Goal: Task Accomplishment & Management: Use online tool/utility

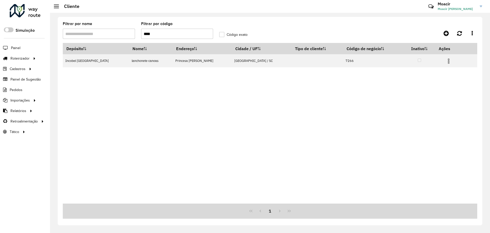
drag, startPoint x: 168, startPoint y: 32, endPoint x: 112, endPoint y: 25, distance: 56.8
click at [123, 27] on formly-group "Filtrar por nome Filtrar por código **** Código exato" at bounding box center [216, 32] width 313 height 21
type input "****"
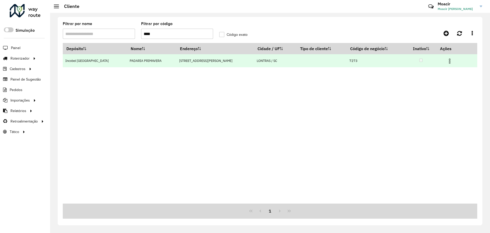
click at [447, 62] on img at bounding box center [450, 61] width 6 height 6
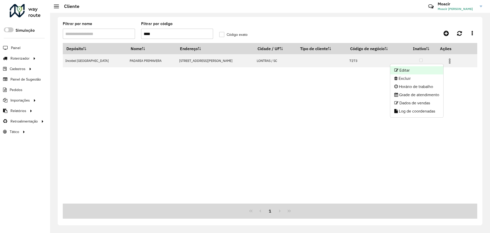
click at [418, 68] on li "Editar" at bounding box center [416, 70] width 53 height 8
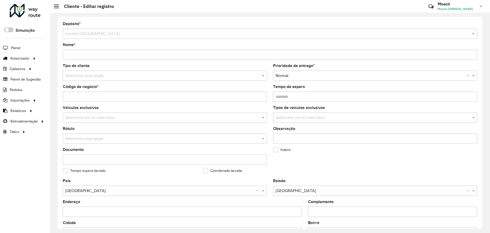
scroll to position [147, 0]
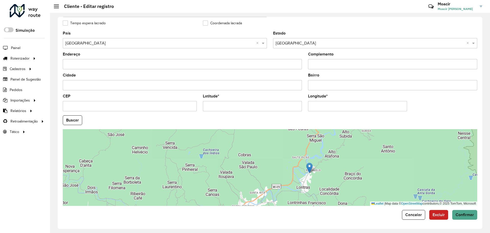
drag, startPoint x: 113, startPoint y: 108, endPoint x: 115, endPoint y: 111, distance: 3.2
click at [113, 108] on input "CEP" at bounding box center [130, 106] width 134 height 10
type input "*********"
click at [465, 214] on span "Confirmar" at bounding box center [465, 214] width 18 height 4
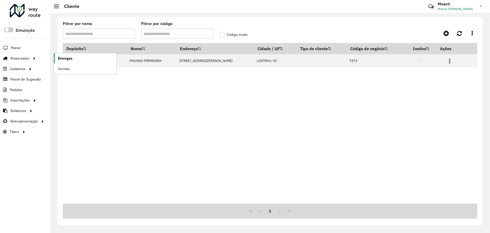
click at [66, 58] on span "Entregas" at bounding box center [65, 58] width 15 height 5
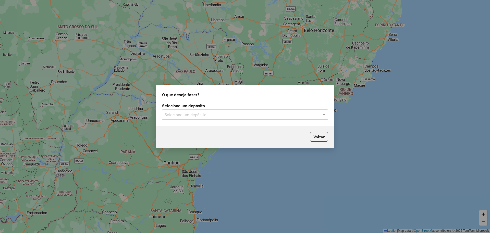
click at [216, 115] on input "text" at bounding box center [240, 115] width 151 height 6
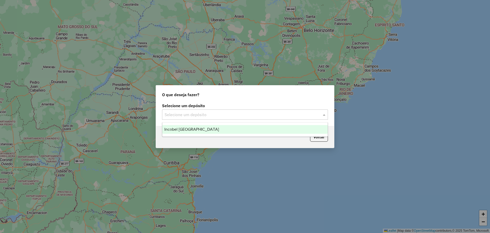
click at [200, 129] on div "Incobel [GEOGRAPHIC_DATA]" at bounding box center [244, 129] width 165 height 9
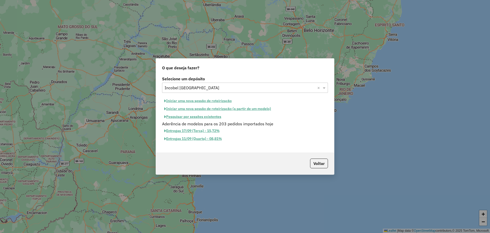
click at [196, 100] on button "Iniciar uma nova sessão de roteirização" at bounding box center [198, 101] width 72 height 8
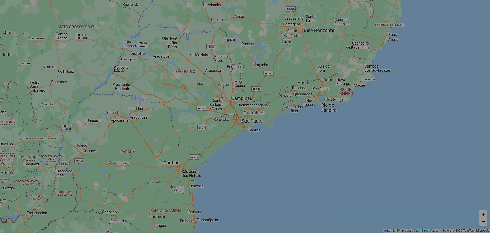
select select "*"
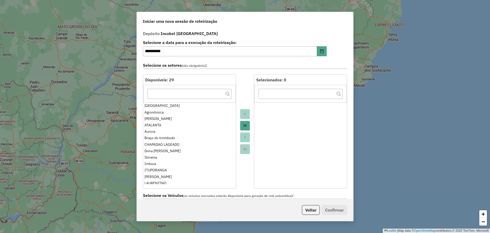
click at [246, 126] on icon "Move All to Target" at bounding box center [245, 125] width 4 height 4
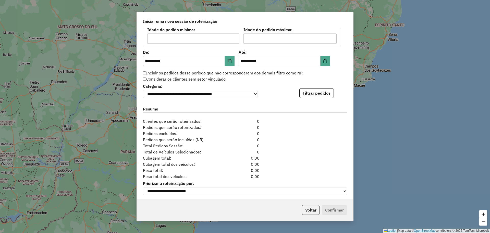
scroll to position [461, 0]
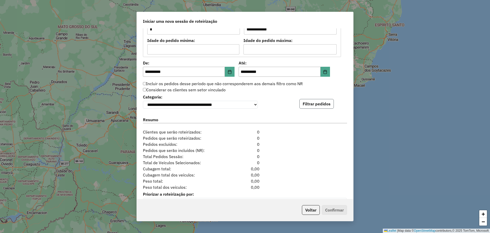
click at [326, 105] on button "Filtrar pedidos" at bounding box center [316, 104] width 34 height 10
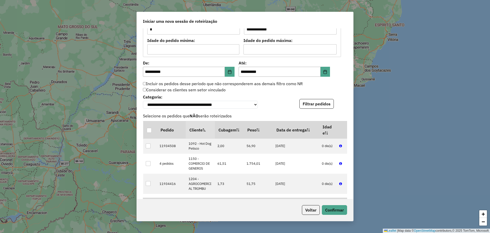
click at [351, 136] on div "**********" at bounding box center [245, 113] width 216 height 170
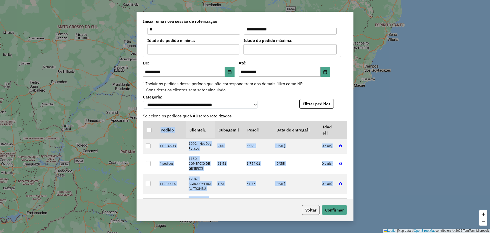
drag, startPoint x: 351, startPoint y: 136, endPoint x: 349, endPoint y: 209, distance: 73.3
click at [349, 209] on div "**********" at bounding box center [245, 116] width 217 height 209
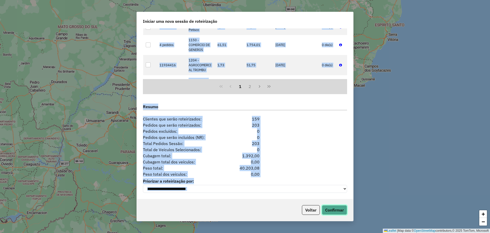
click at [334, 210] on button "Confirmar" at bounding box center [334, 210] width 25 height 10
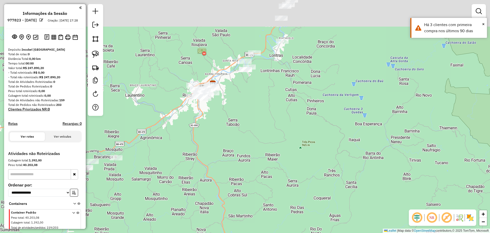
drag, startPoint x: 242, startPoint y: 138, endPoint x: 246, endPoint y: 142, distance: 4.9
click at [246, 142] on div "Janela de atendimento Grade de atendimento Capacidade Transportadoras Veículos …" at bounding box center [245, 116] width 490 height 233
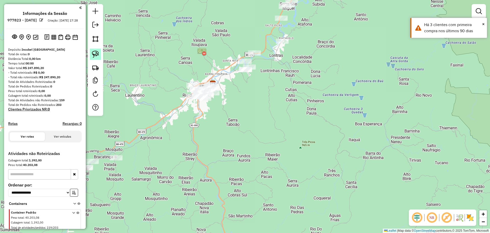
click at [95, 56] on img at bounding box center [95, 54] width 7 height 7
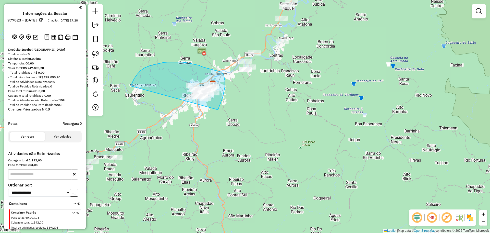
drag, startPoint x: 132, startPoint y: 83, endPoint x: 211, endPoint y: 121, distance: 87.7
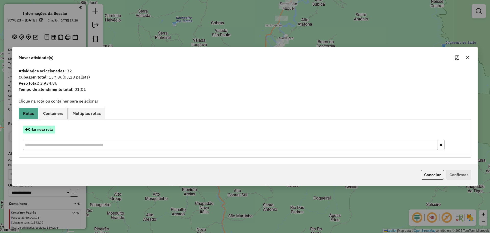
click at [46, 130] on button "Criar nova rota" at bounding box center [39, 129] width 32 height 8
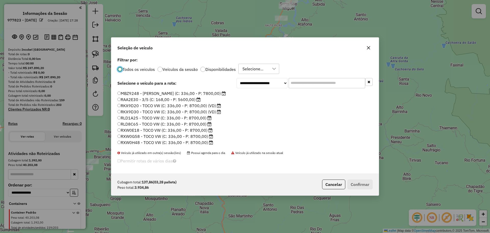
scroll to position [48, 0]
click at [132, 143] on label "SXP6D23 - 3/5 (C: 168,00 - P: 5600,00)" at bounding box center [158, 143] width 83 height 6
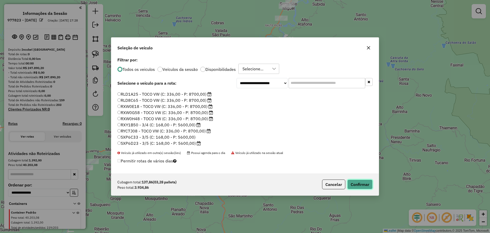
click at [363, 181] on button "Confirmar" at bounding box center [359, 184] width 25 height 10
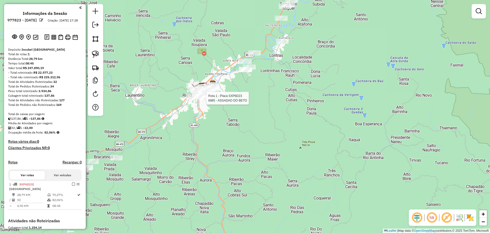
select select "**********"
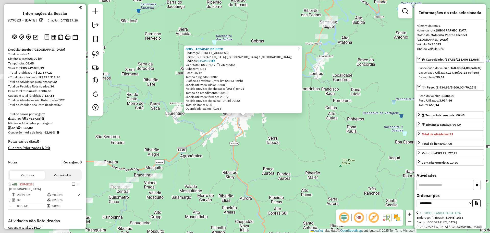
scroll to position [81, 0]
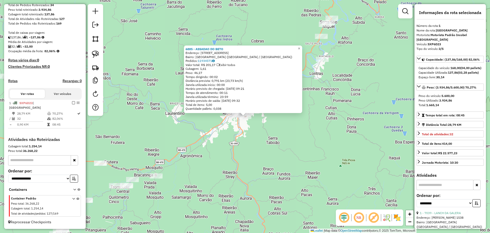
click at [175, 120] on div "6885 - ASSADAO DO [PERSON_NAME]: [STREET_ADDRESS] Pedidos: 11934571 Valor total…" at bounding box center [245, 116] width 490 height 233
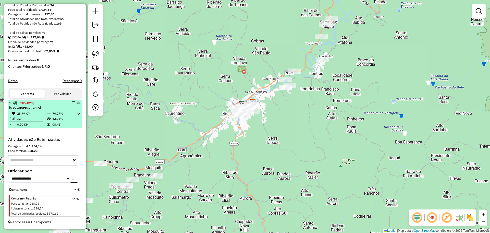
click at [72, 104] on em at bounding box center [73, 102] width 3 height 3
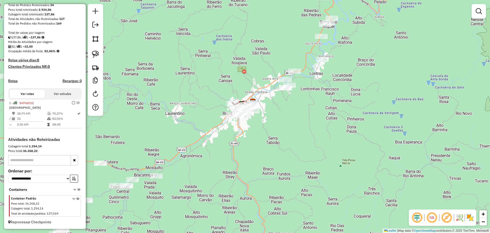
scroll to position [64, 0]
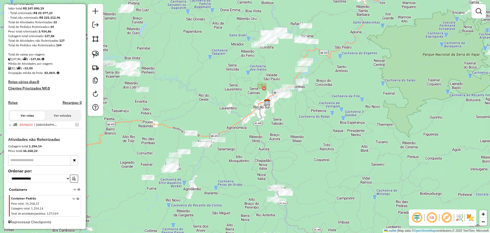
drag, startPoint x: 262, startPoint y: 174, endPoint x: 266, endPoint y: 150, distance: 24.6
click at [266, 150] on div "Janela de atendimento Grade de atendimento Capacidade Transportadoras Veículos …" at bounding box center [245, 116] width 490 height 233
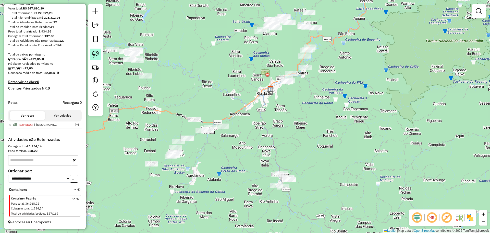
click at [95, 53] on img at bounding box center [95, 54] width 7 height 7
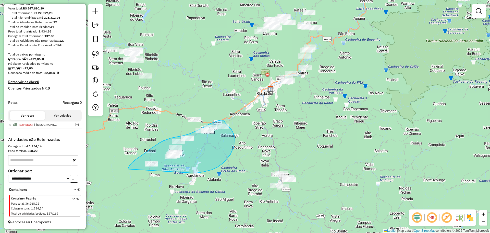
drag, startPoint x: 128, startPoint y: 168, endPoint x: 189, endPoint y: 174, distance: 61.0
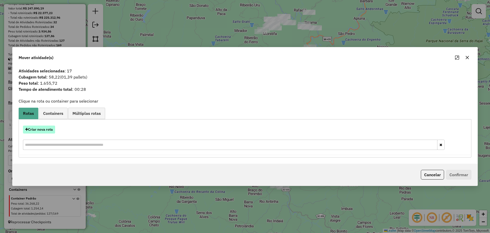
click at [49, 128] on button "Criar nova rota" at bounding box center [39, 129] width 32 height 8
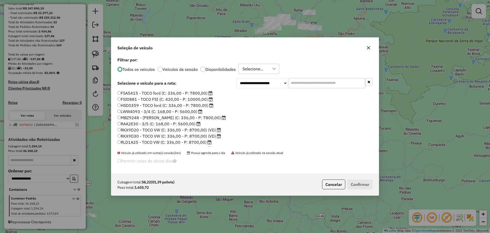
scroll to position [3, 2]
click at [135, 138] on label "RKX9D30 - TOCO VW (C: 336,00 - P: 8700,00) (VD)" at bounding box center [168, 136] width 103 height 6
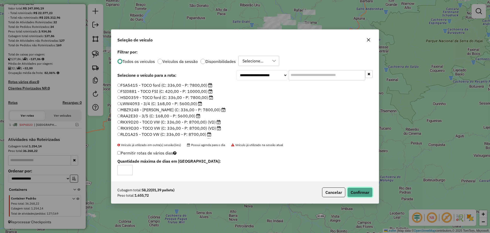
click at [359, 189] on button "Confirmar" at bounding box center [359, 192] width 25 height 10
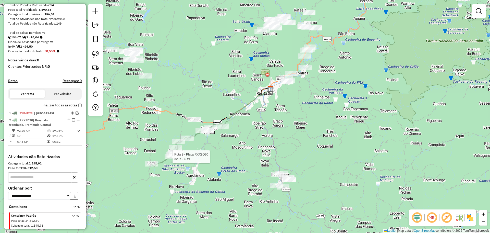
scroll to position [103, 0]
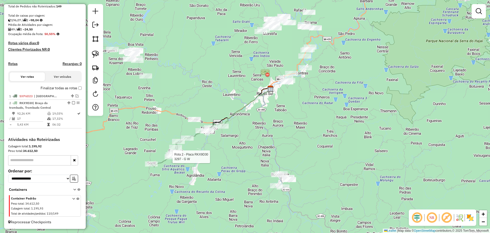
select select "**********"
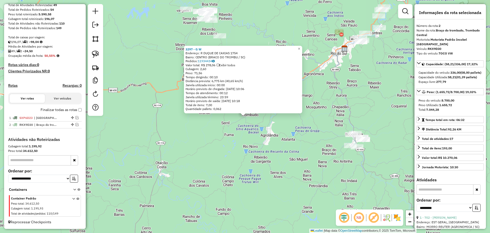
scroll to position [81, 0]
click at [76, 117] on em at bounding box center [77, 117] width 3 height 3
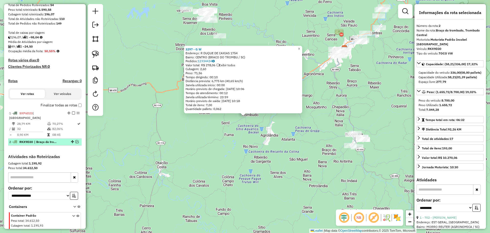
click at [76, 141] on em at bounding box center [77, 141] width 3 height 3
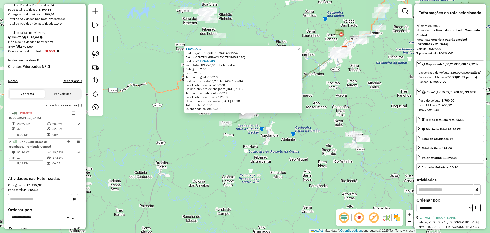
drag, startPoint x: 217, startPoint y: 147, endPoint x: 217, endPoint y: 143, distance: 3.6
click at [217, 147] on div "3297 - G W Endereço: R DUQUE DE CAXIAS 1754 Bairro: CENTRO (BRACO DO TROMBU / […" at bounding box center [245, 116] width 490 height 233
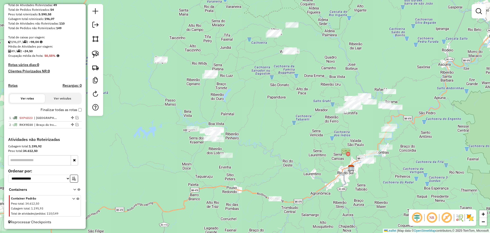
drag, startPoint x: 259, startPoint y: 59, endPoint x: 267, endPoint y: 167, distance: 107.5
click at [267, 166] on div "Janela de atendimento Grade de atendimento Capacidade Transportadoras Veículos …" at bounding box center [245, 116] width 490 height 233
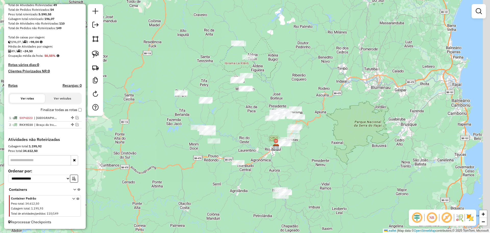
drag, startPoint x: 242, startPoint y: 104, endPoint x: 221, endPoint y: 112, distance: 22.5
click at [221, 112] on div "Janela de atendimento Grade de atendimento Capacidade Transportadoras Veículos …" at bounding box center [245, 116] width 490 height 233
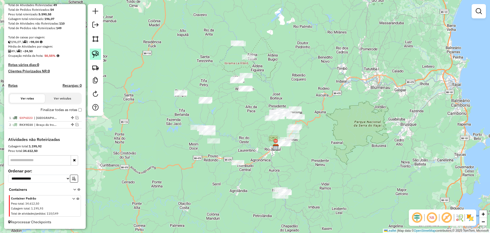
click at [97, 54] on img at bounding box center [95, 54] width 7 height 7
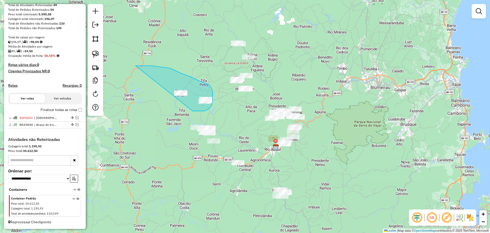
drag, startPoint x: 136, startPoint y: 66, endPoint x: 180, endPoint y: 105, distance: 59.5
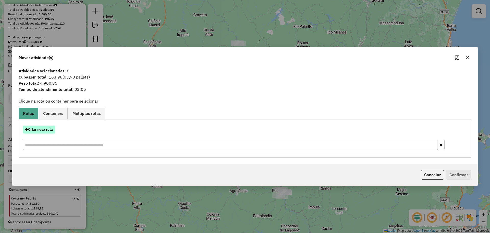
click at [44, 131] on button "Criar nova rota" at bounding box center [39, 129] width 32 height 8
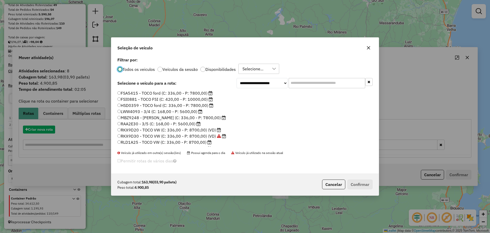
scroll to position [3, 2]
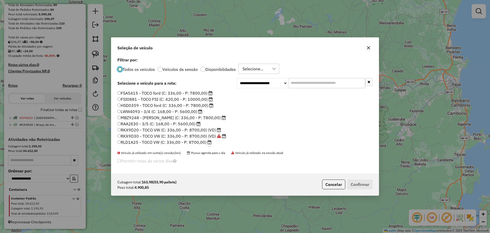
click at [135, 131] on label "RKX9D20 - TOCO VW (C: 336,00 - P: 8700,00) (VD)" at bounding box center [169, 130] width 104 height 6
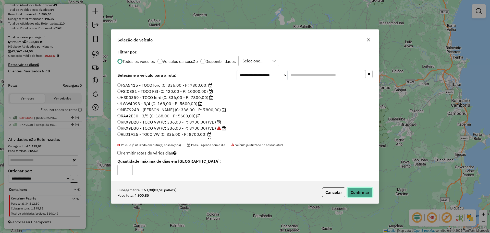
click at [357, 193] on button "Confirmar" at bounding box center [359, 192] width 25 height 10
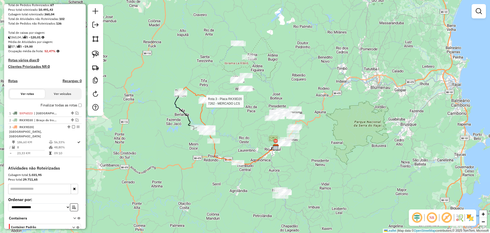
select select "**********"
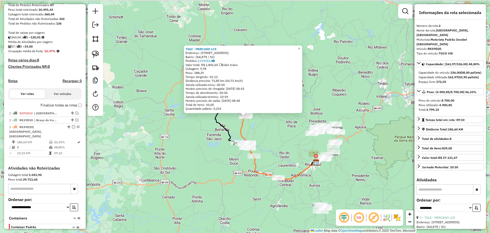
scroll to position [110, 0]
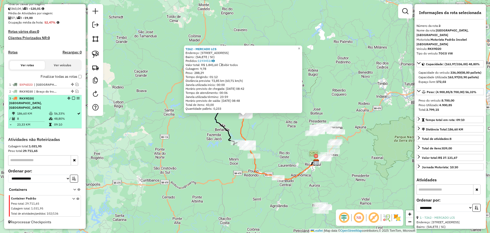
click at [72, 100] on em at bounding box center [73, 97] width 3 height 3
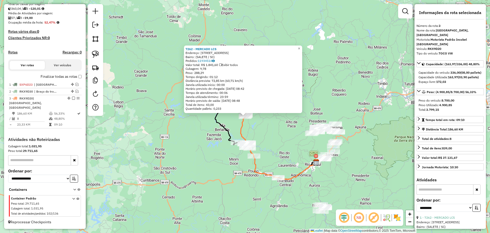
scroll to position [88, 0]
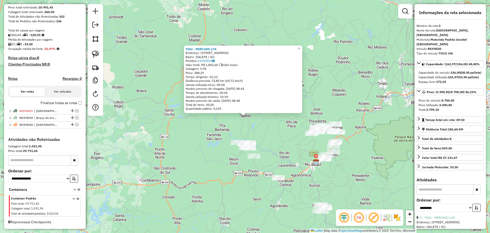
click at [169, 145] on div "7262 - MERCADO LCS Endereço: [STREET_ADDRESS] Bairro: (SALETE / [GEOGRAPHIC_DAT…" at bounding box center [245, 116] width 490 height 233
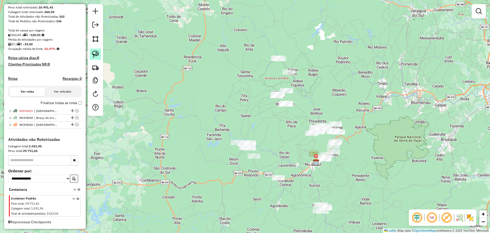
click at [94, 53] on img at bounding box center [95, 54] width 7 height 7
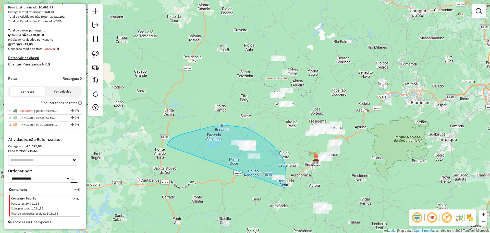
drag, startPoint x: 167, startPoint y: 145, endPoint x: 285, endPoint y: 191, distance: 126.7
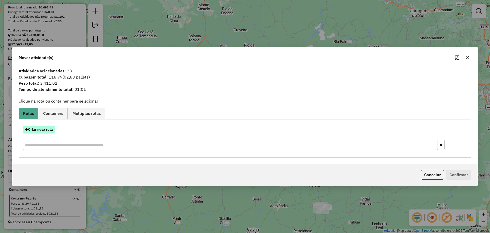
click at [46, 128] on button "Criar nova rota" at bounding box center [39, 129] width 32 height 8
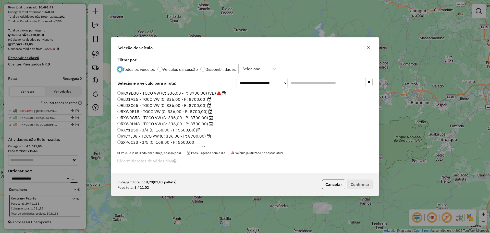
scroll to position [48, 0]
drag, startPoint x: 140, startPoint y: 108, endPoint x: 143, endPoint y: 109, distance: 3.2
click at [140, 108] on label "RXW0E18 - TOCO VW (C: 336,00 - P: 8700,00)" at bounding box center [164, 106] width 95 height 6
click at [366, 187] on button "Confirmar" at bounding box center [359, 184] width 25 height 10
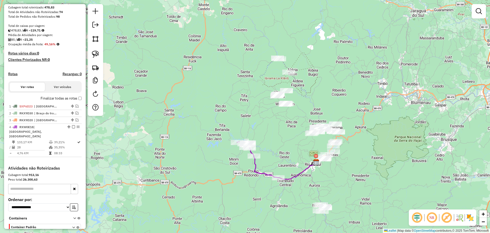
scroll to position [110, 0]
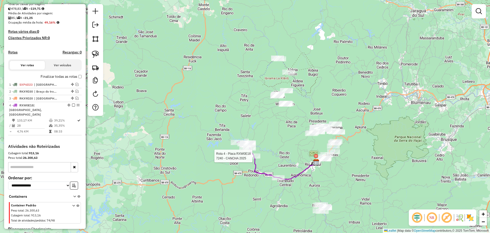
select select "**********"
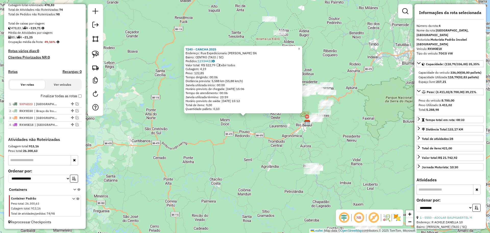
scroll to position [95, 0]
click at [261, 185] on div "7240 - CANCHA 2025 Endereço: Rua Expedicionario [PERSON_NAME] SN Bairro: CENTRO…" at bounding box center [245, 116] width 490 height 233
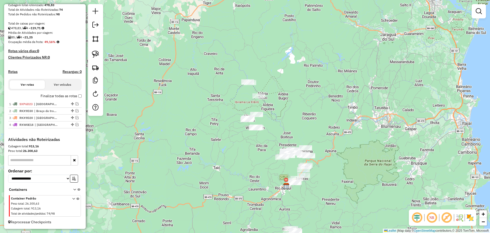
drag, startPoint x: 273, startPoint y: 108, endPoint x: 252, endPoint y: 171, distance: 66.4
click at [252, 171] on div "Janela de atendimento Grade de atendimento Capacidade Transportadoras Veículos …" at bounding box center [245, 116] width 490 height 233
click at [95, 56] on img at bounding box center [95, 54] width 7 height 7
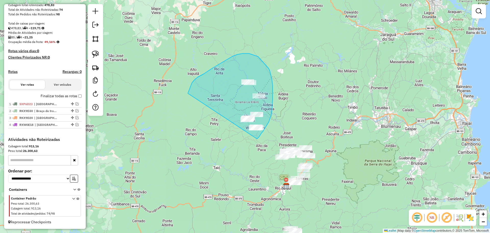
drag, startPoint x: 188, startPoint y: 93, endPoint x: 251, endPoint y: 141, distance: 78.9
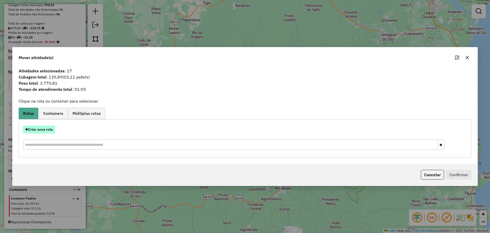
click at [48, 130] on button "Criar nova rota" at bounding box center [39, 129] width 32 height 8
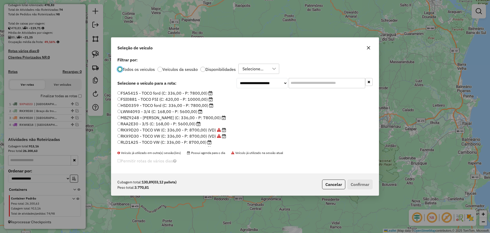
scroll to position [26, 0]
click at [130, 124] on label "RLD8C65 - TOCO VW (C: 336,00 - P: 8700,00)" at bounding box center [164, 122] width 94 height 6
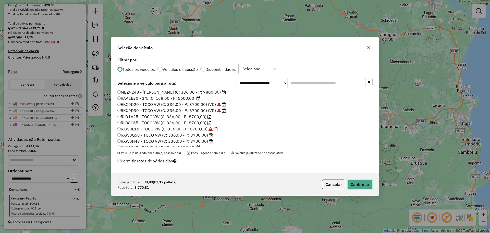
click at [356, 185] on button "Confirmar" at bounding box center [359, 184] width 25 height 10
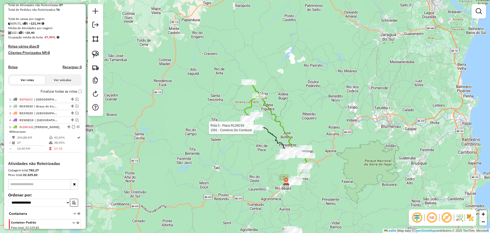
select select "**********"
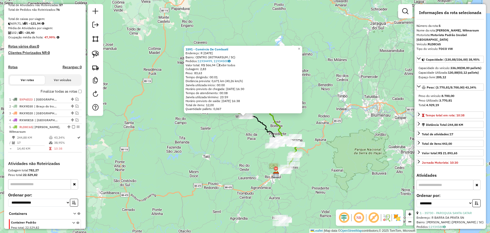
scroll to position [124, 0]
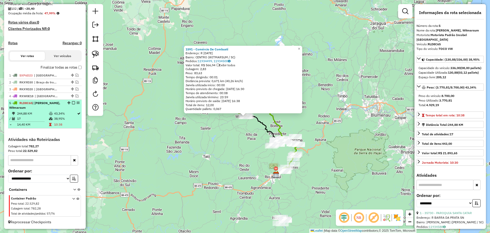
click at [72, 103] on em at bounding box center [73, 102] width 3 height 3
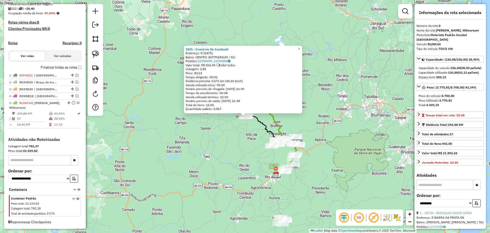
scroll to position [102, 0]
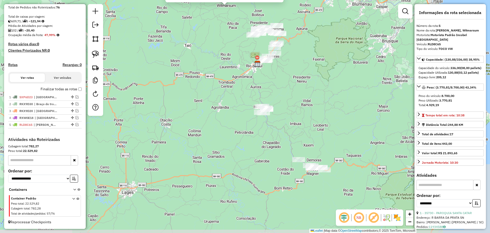
drag, startPoint x: 228, startPoint y: 180, endPoint x: 213, endPoint y: 87, distance: 93.8
click at [213, 87] on div "1591 - Comércio De Combustí Endereço: R [DATE] [GEOGRAPHIC_DATA]: CENTRO ([GEOG…" at bounding box center [245, 116] width 490 height 233
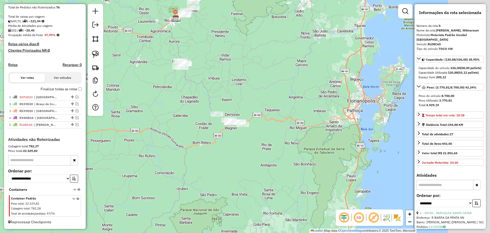
drag, startPoint x: 270, startPoint y: 163, endPoint x: 188, endPoint y: 118, distance: 93.6
click at [188, 118] on div "1591 - Comércio De Combustí Endereço: R [DATE] [GEOGRAPHIC_DATA]: CENTRO ([GEOG…" at bounding box center [245, 116] width 490 height 233
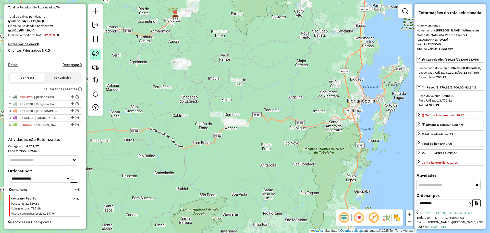
click at [97, 54] on img at bounding box center [95, 54] width 7 height 7
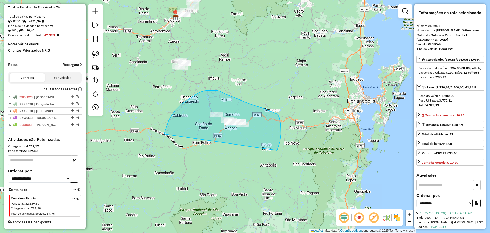
drag, startPoint x: 164, startPoint y: 134, endPoint x: 277, endPoint y: 151, distance: 113.8
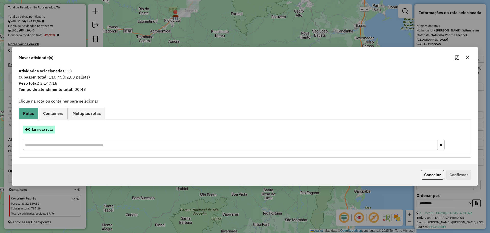
click at [48, 129] on button "Criar nova rota" at bounding box center [39, 129] width 32 height 8
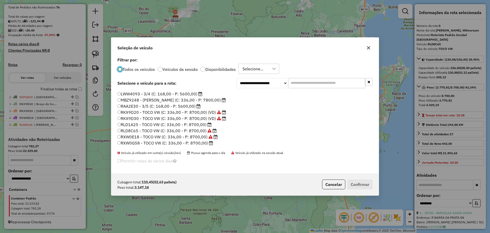
scroll to position [26, 0]
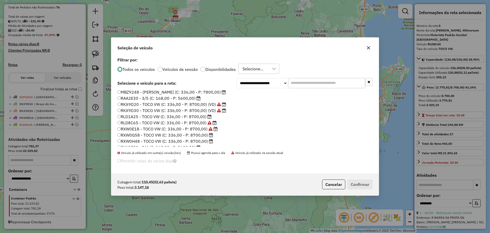
click at [134, 117] on label "RLD1A25 - TOCO VW (C: 336,00 - P: 8700,00)" at bounding box center [164, 116] width 94 height 6
click at [363, 185] on button "Confirmar" at bounding box center [359, 184] width 25 height 10
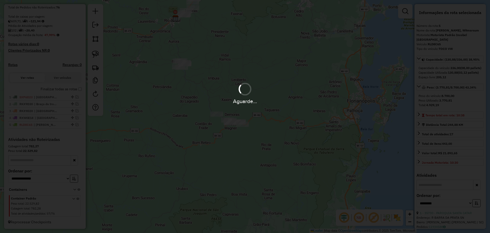
scroll to position [126, 0]
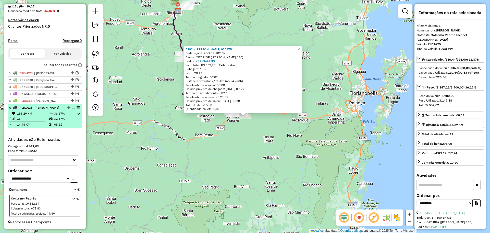
click at [72, 107] on em at bounding box center [73, 107] width 3 height 3
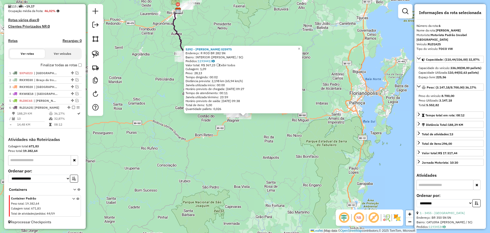
scroll to position [109, 0]
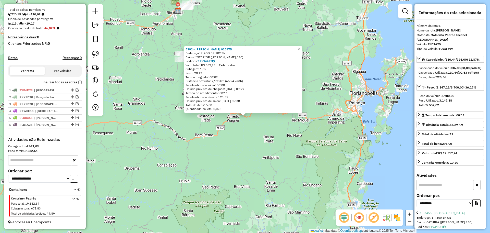
click at [151, 110] on div "5392 - [PERSON_NAME] 025975 Endereço: R ROD BR 282 SN Bairro: INTERIOR ([PERSON…" at bounding box center [245, 116] width 490 height 233
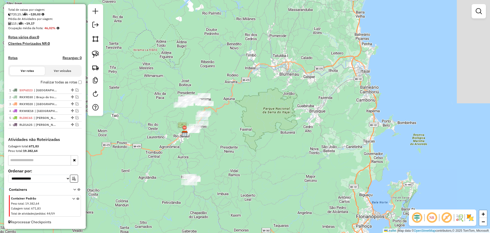
drag, startPoint x: 242, startPoint y: 36, endPoint x: 248, endPoint y: 155, distance: 118.9
click at [248, 155] on div "Janela de atendimento Grade de atendimento Capacidade Transportadoras Veículos …" at bounding box center [245, 116] width 490 height 233
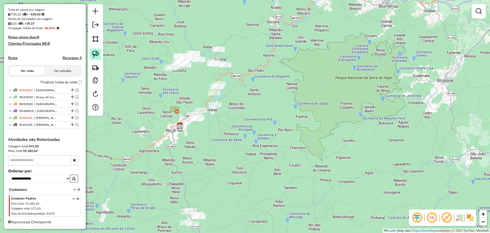
click at [96, 53] on img at bounding box center [95, 54] width 7 height 7
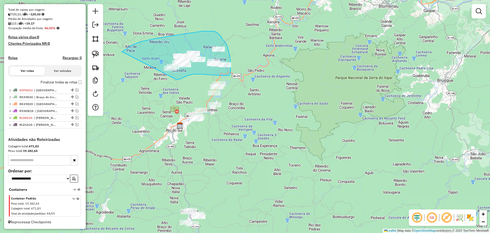
drag, startPoint x: 123, startPoint y: 51, endPoint x: 175, endPoint y: 73, distance: 56.2
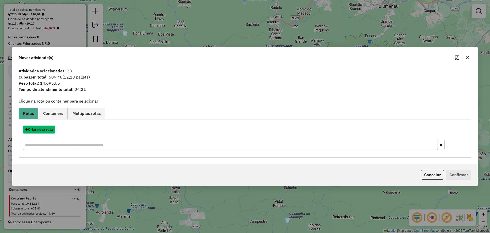
click at [39, 129] on button "Criar nova rota" at bounding box center [39, 129] width 32 height 8
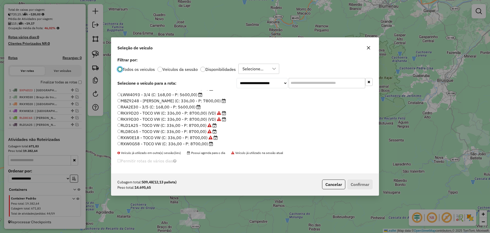
scroll to position [26, 0]
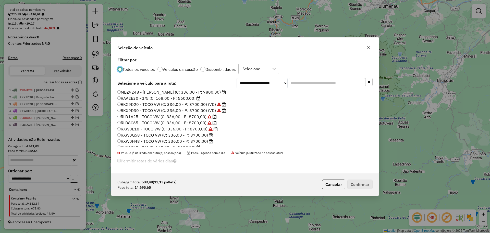
click at [133, 137] on label "RXW0G58 - TOCO VW (C: 336,00 - P: 8700,00)" at bounding box center [165, 135] width 96 height 6
click at [356, 183] on button "Confirmar" at bounding box center [359, 184] width 25 height 10
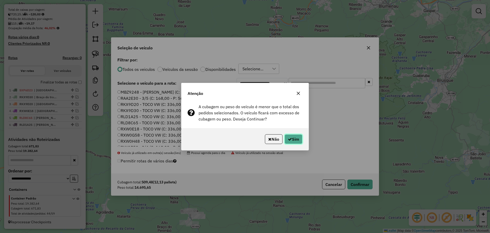
click at [295, 137] on button "Sim" at bounding box center [294, 139] width 18 height 10
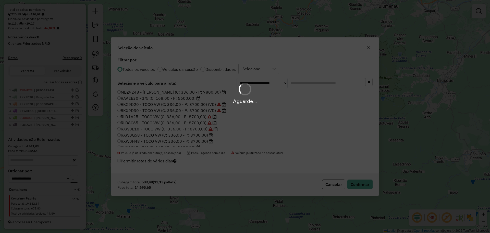
scroll to position [126, 0]
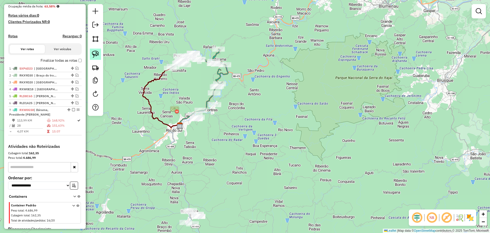
click at [97, 54] on img at bounding box center [95, 54] width 7 height 7
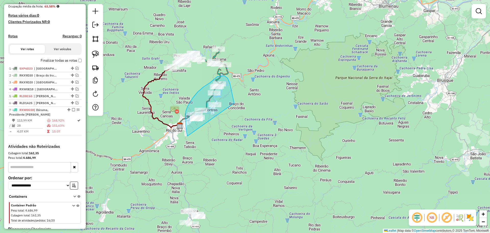
drag, startPoint x: 187, startPoint y: 136, endPoint x: 234, endPoint y: 103, distance: 57.1
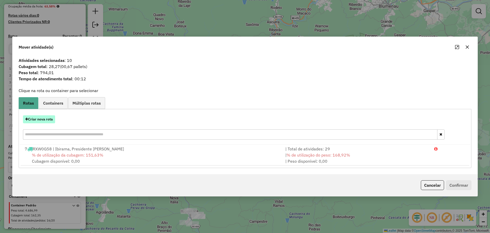
click at [50, 118] on button "Criar nova rota" at bounding box center [39, 119] width 32 height 8
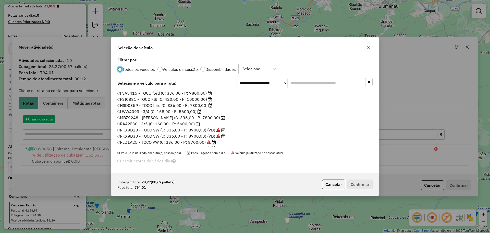
scroll to position [3, 2]
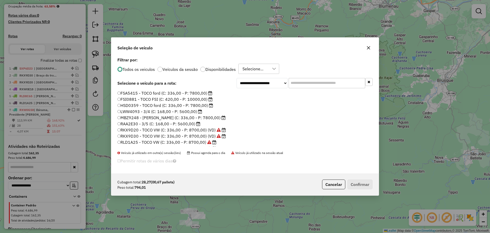
click at [124, 122] on label "RAA2E30 - 3/5 (C: 168,00 - P: 5600,00)" at bounding box center [158, 123] width 83 height 6
click at [368, 185] on button "Confirmar" at bounding box center [359, 184] width 25 height 10
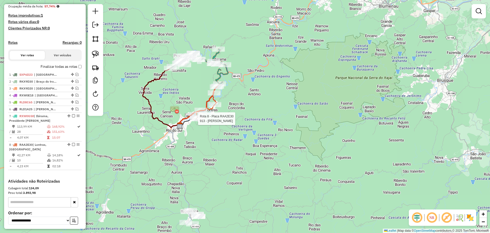
select select "**********"
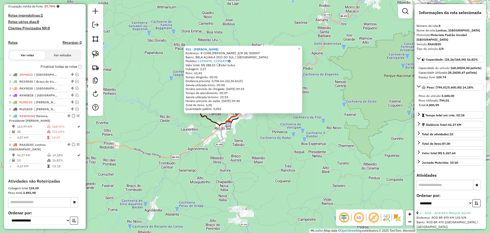
scroll to position [172, 0]
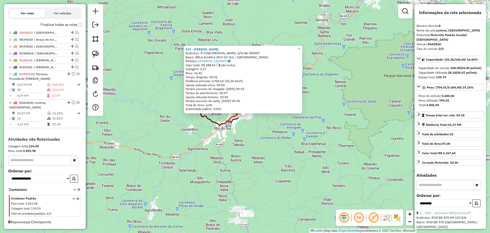
click at [293, 168] on div "913 - [PERSON_NAME]: R CONS.[PERSON_NAME] ,S/N 18/ 000007 Bairro: BELA ALIAN A …" at bounding box center [245, 116] width 490 height 233
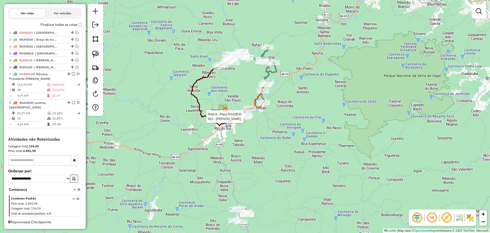
select select "**********"
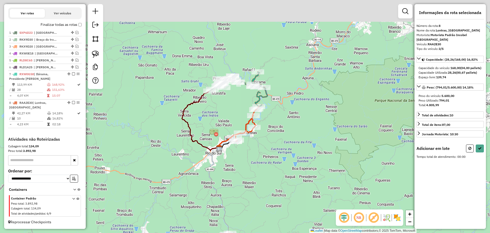
drag, startPoint x: 256, startPoint y: 78, endPoint x: 241, endPoint y: 124, distance: 48.5
click at [243, 124] on div "Janela de atendimento Grade de atendimento Capacidade Transportadoras Veículos …" at bounding box center [245, 116] width 490 height 233
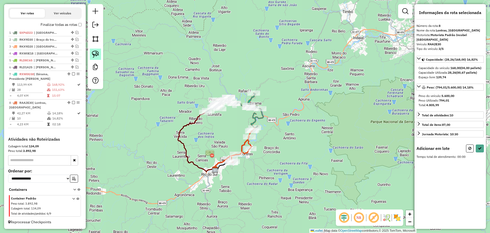
click at [98, 52] on img at bounding box center [95, 54] width 7 height 7
drag, startPoint x: 242, startPoint y: 119, endPoint x: 286, endPoint y: 101, distance: 46.8
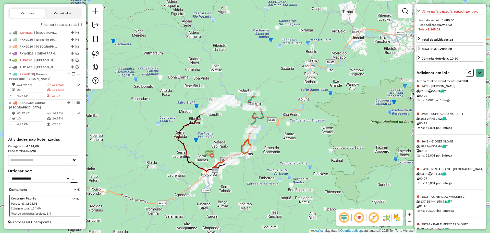
scroll to position [102, 0]
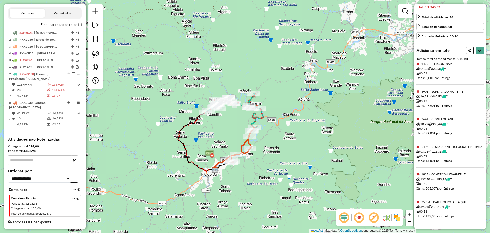
click at [418, 176] on icon at bounding box center [418, 174] width 3 height 4
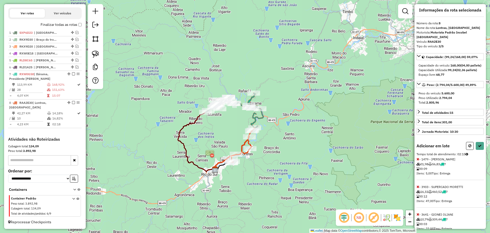
scroll to position [0, 0]
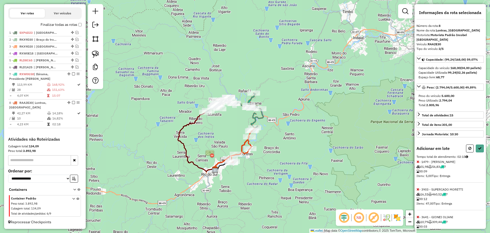
select select "**********"
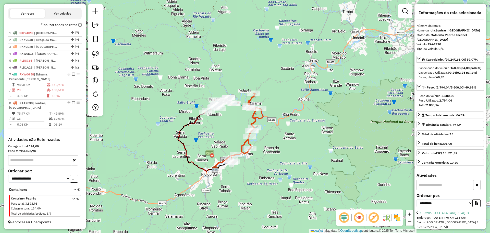
scroll to position [166, 0]
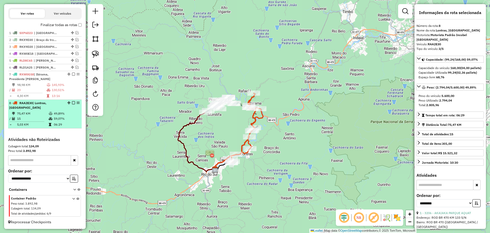
click at [72, 102] on em at bounding box center [73, 102] width 3 height 3
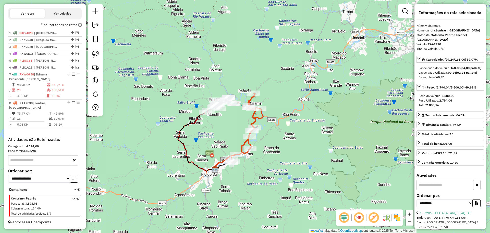
scroll to position [144, 0]
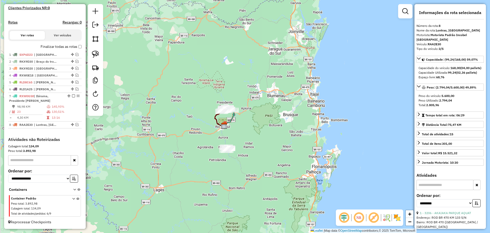
drag, startPoint x: 247, startPoint y: 157, endPoint x: 250, endPoint y: 127, distance: 29.8
click at [250, 128] on div "Janela de atendimento Grade de atendimento Capacidade Transportadoras Veículos …" at bounding box center [245, 116] width 490 height 233
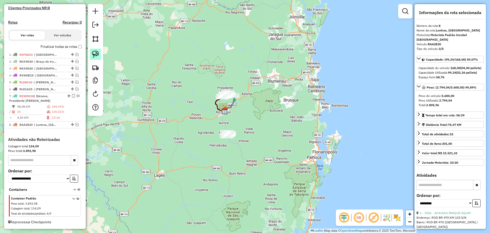
click at [98, 53] on img at bounding box center [95, 54] width 7 height 7
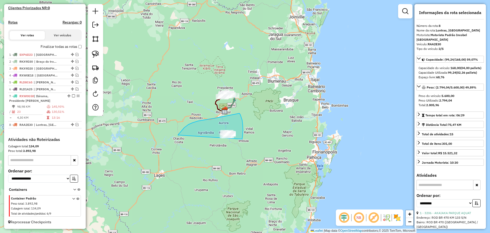
drag, startPoint x: 227, startPoint y: 115, endPoint x: 241, endPoint y: 153, distance: 40.7
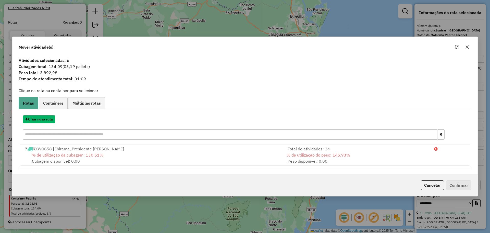
click at [48, 119] on button "Criar nova rota" at bounding box center [39, 119] width 32 height 8
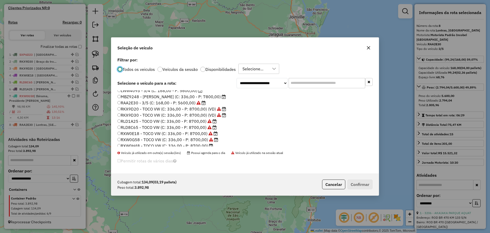
scroll to position [48, 0]
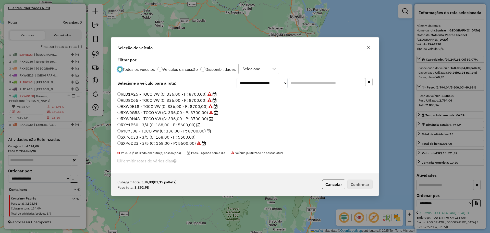
click at [135, 126] on label "RXY1B50 - 3/4 (C: 168,00 - P: 5600,00)" at bounding box center [158, 124] width 83 height 6
click at [371, 184] on button "Confirmar" at bounding box center [359, 184] width 25 height 10
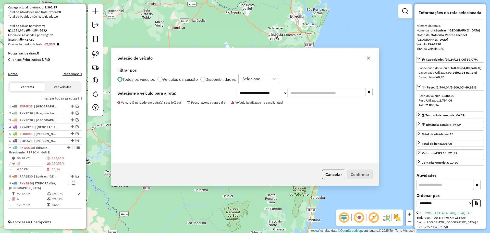
scroll to position [93, 0]
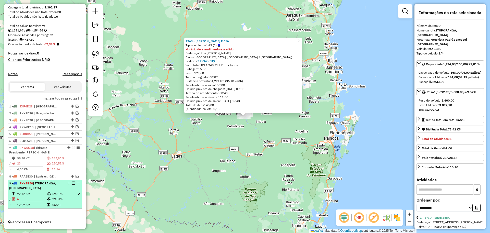
click at [72, 183] on em at bounding box center [73, 182] width 3 height 3
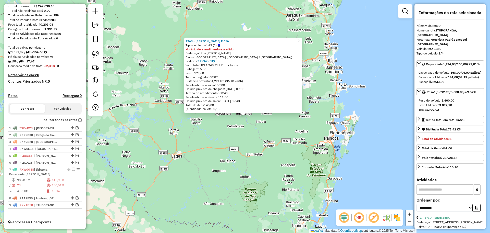
scroll to position [71, 0]
click at [239, 192] on div "1363 - [PERSON_NAME] E CIA Tipo de cliente: AS (1) Horário de atendimento exced…" at bounding box center [245, 116] width 490 height 233
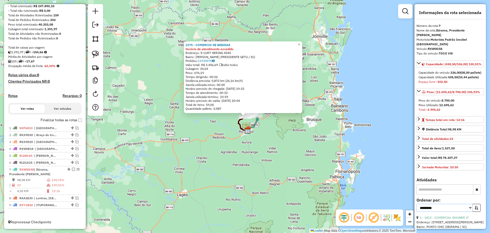
click at [446, 211] on select "**********" at bounding box center [445, 207] width 56 height 8
select select "*********"
click at [417, 208] on select "**********" at bounding box center [445, 207] width 56 height 8
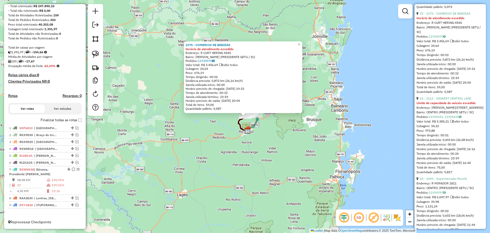
scroll to position [1912, 0]
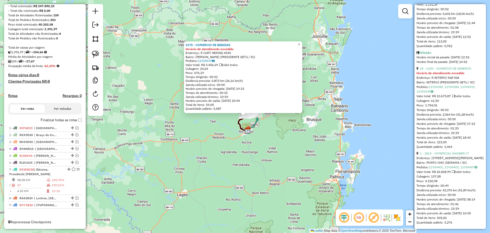
click at [300, 175] on div "2175 - COMERCIO DE BEBIDAS Horário de atendimento excedido Endereço: R CURT HER…" at bounding box center [245, 116] width 490 height 233
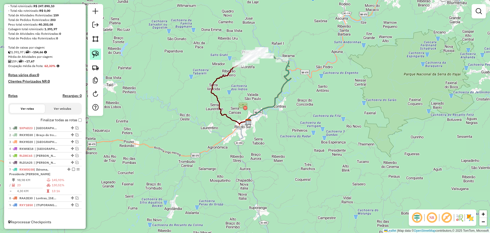
click at [97, 54] on img at bounding box center [95, 54] width 7 height 7
drag, startPoint x: 286, startPoint y: 43, endPoint x: 292, endPoint y: 66, distance: 24.6
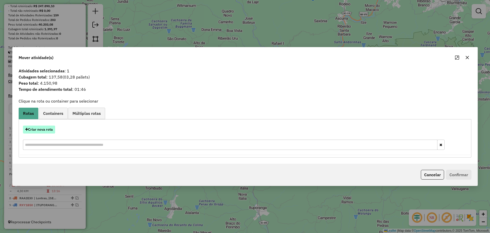
click at [42, 126] on button "Criar nova rota" at bounding box center [39, 129] width 32 height 8
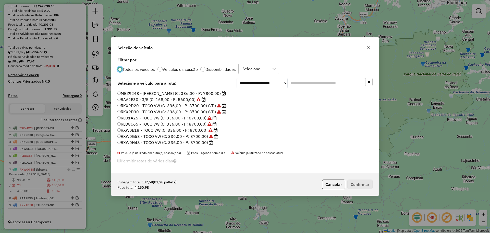
scroll to position [48, 0]
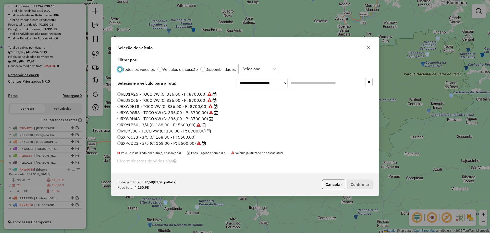
click at [133, 119] on label "RXW0H48 - TOCO VW (C: 336,00 - P: 8700,00)" at bounding box center [165, 118] width 96 height 6
click at [359, 184] on button "Confirmar" at bounding box center [359, 184] width 25 height 10
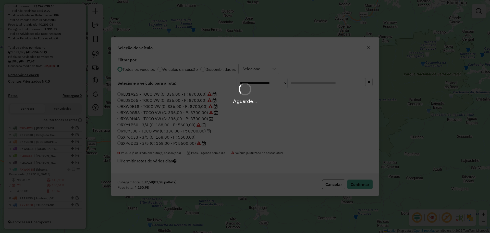
scroll to position [101, 0]
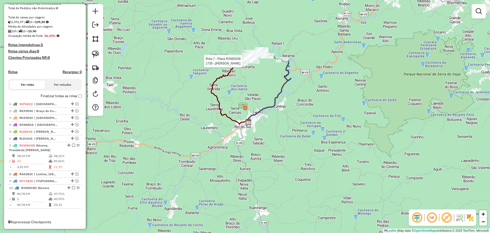
select select "*********"
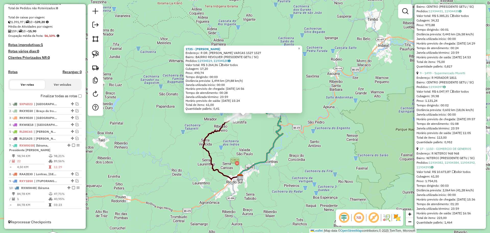
scroll to position [1790, 0]
click at [441, 147] on link "17 - 1150 - COMERCIO DE GENEROS" at bounding box center [445, 149] width 51 height 4
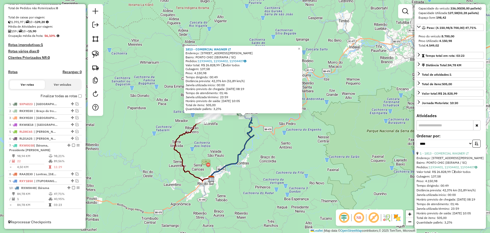
scroll to position [0, 0]
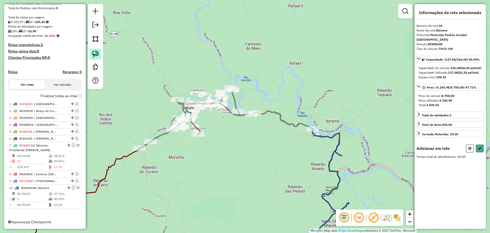
click at [94, 52] on img at bounding box center [95, 54] width 7 height 7
drag, startPoint x: 168, startPoint y: 76, endPoint x: 185, endPoint y: 94, distance: 24.4
select select "*********"
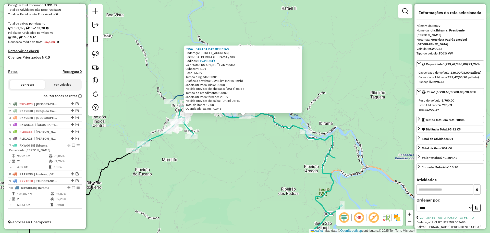
scroll to position [1701, 0]
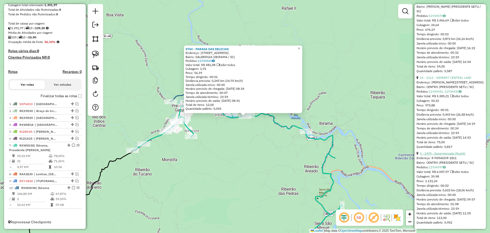
click at [453, 151] on link "9 - 1499 - Supermercado Moretti" at bounding box center [442, 153] width 45 height 4
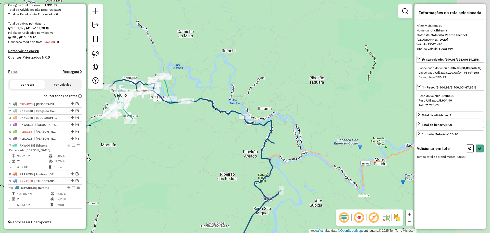
scroll to position [0, 0]
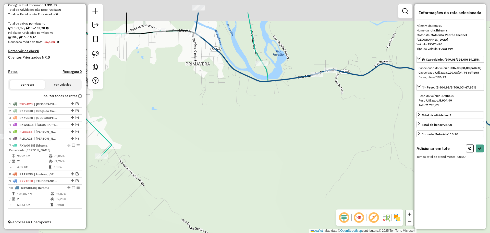
drag, startPoint x: 142, startPoint y: 100, endPoint x: 271, endPoint y: 193, distance: 159.7
click at [271, 193] on div "Janela de atendimento Grade de atendimento Capacidade Transportadoras Veículos …" at bounding box center [245, 116] width 490 height 233
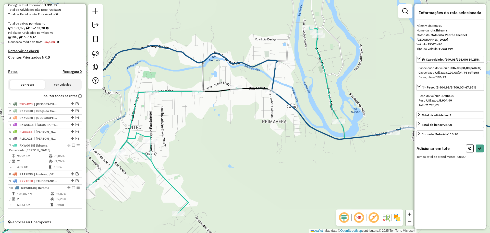
click at [92, 53] on img at bounding box center [95, 54] width 7 height 7
drag, startPoint x: 221, startPoint y: 65, endPoint x: 244, endPoint y: 86, distance: 31.2
select select "*********"
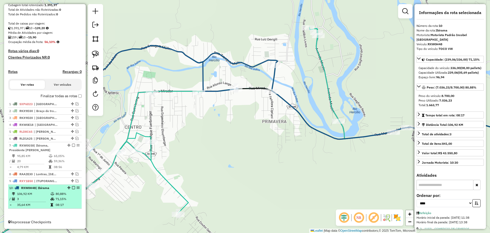
click at [72, 187] on em at bounding box center [73, 187] width 3 height 3
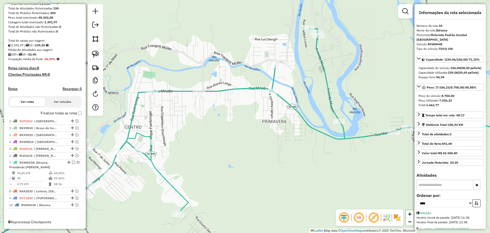
scroll to position [78, 0]
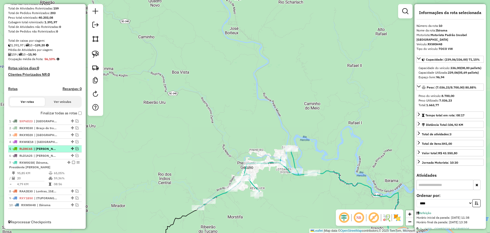
click at [76, 148] on em at bounding box center [77, 148] width 3 height 3
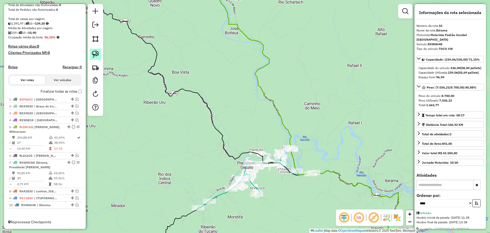
click at [95, 54] on img at bounding box center [95, 54] width 7 height 7
drag, startPoint x: 250, startPoint y: 105, endPoint x: 308, endPoint y: 144, distance: 70.5
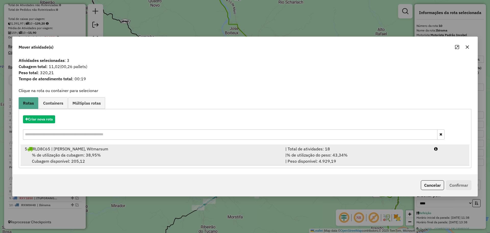
click at [124, 153] on div "% de utilização da cubagem: 38,95% Cubagem disponível: 205,12" at bounding box center [152, 158] width 261 height 12
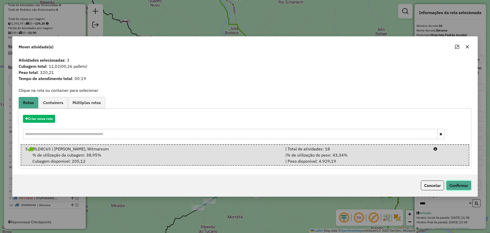
click at [463, 185] on button "Confirmar" at bounding box center [458, 185] width 25 height 10
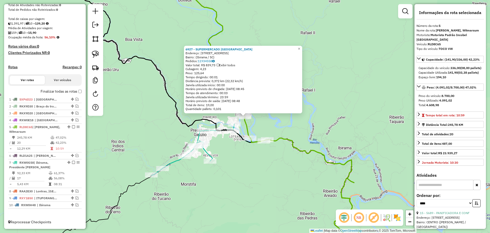
click at [216, 182] on div "6927 - SUPERMERCADO [GEOGRAPHIC_DATA] Endereço: [STREET_ADDRESS] Pedidos: 11934…" at bounding box center [245, 116] width 490 height 233
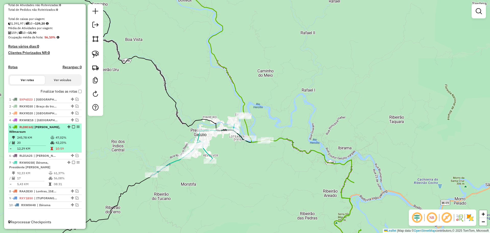
click at [72, 126] on em at bounding box center [73, 126] width 3 height 3
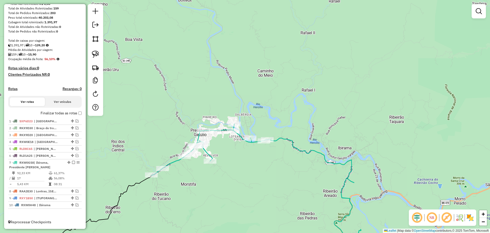
scroll to position [78, 0]
select select "*********"
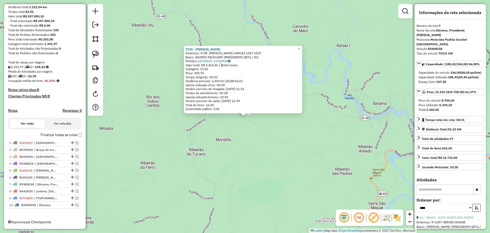
scroll to position [56, 0]
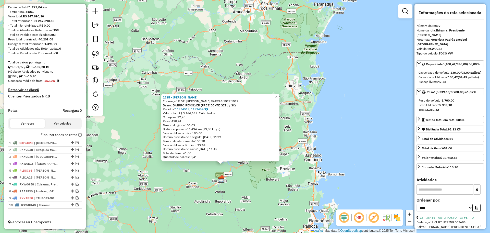
click at [113, 148] on div "1735 - [PERSON_NAME]: R DR. GETULIO VARCAS 1527 1527 Bairro: BAIRRO REVOLVER (P…" at bounding box center [245, 116] width 490 height 233
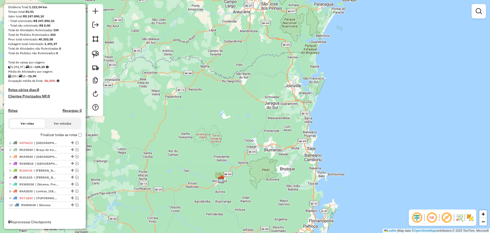
drag, startPoint x: 141, startPoint y: 151, endPoint x: 161, endPoint y: 125, distance: 32.7
click at [161, 125] on div "Janela de atendimento Grade de atendimento Capacidade Transportadoras Veículos …" at bounding box center [245, 116] width 490 height 233
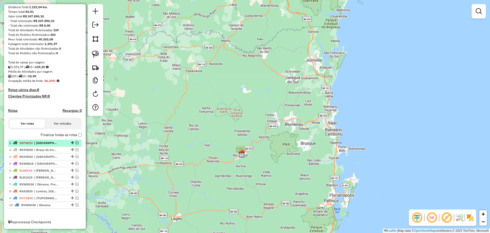
click at [76, 142] on em at bounding box center [77, 142] width 3 height 3
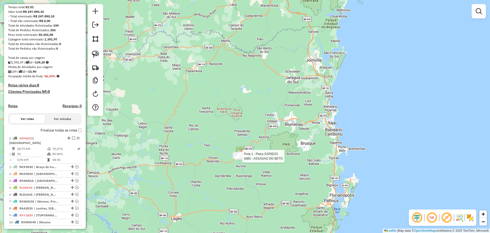
select select "*********"
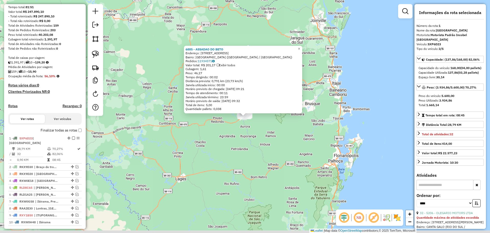
scroll to position [73, 0]
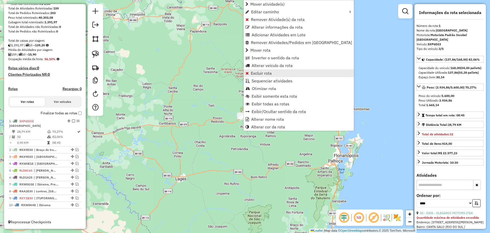
click at [254, 74] on span "Excluir rota" at bounding box center [261, 73] width 21 height 4
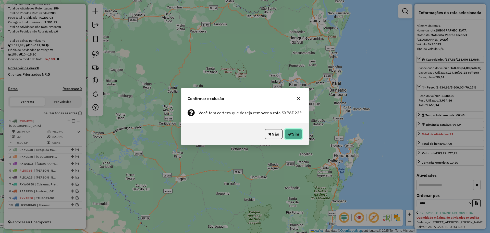
click at [294, 135] on button "Sim" at bounding box center [294, 134] width 18 height 10
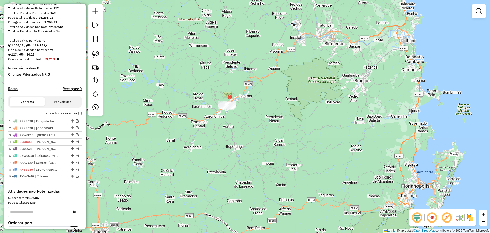
drag, startPoint x: 272, startPoint y: 163, endPoint x: 158, endPoint y: 99, distance: 130.6
click at [241, 137] on div "Janela de atendimento Grade de atendimento Capacidade Transportadoras Veículos …" at bounding box center [245, 116] width 490 height 233
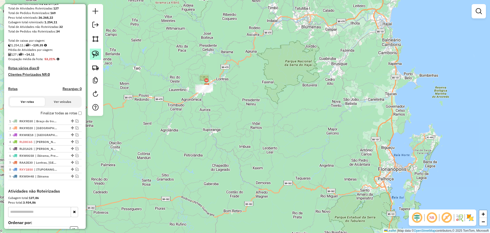
click at [99, 54] on link at bounding box center [95, 53] width 11 height 11
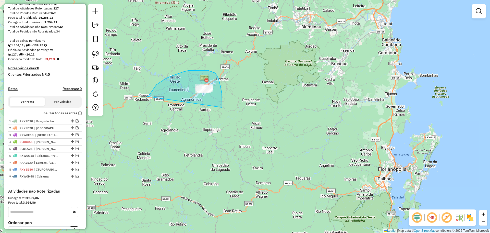
drag, startPoint x: 148, startPoint y: 96, endPoint x: 222, endPoint y: 107, distance: 75.3
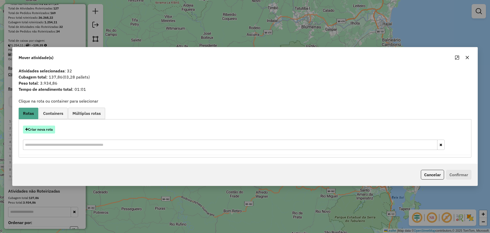
click at [39, 130] on button "Criar nova rota" at bounding box center [39, 129] width 32 height 8
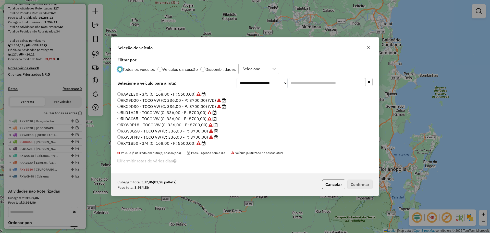
scroll to position [48, 0]
click at [136, 143] on label "SXP6D23 - 3/5 (C: 168,00 - P: 5600,00)" at bounding box center [158, 143] width 83 height 6
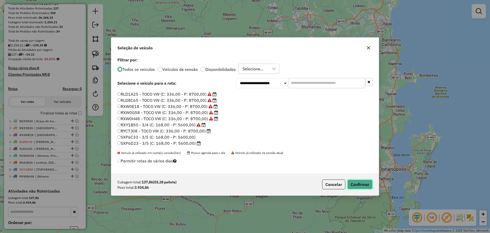
click at [358, 188] on button "Confirmar" at bounding box center [359, 184] width 25 height 10
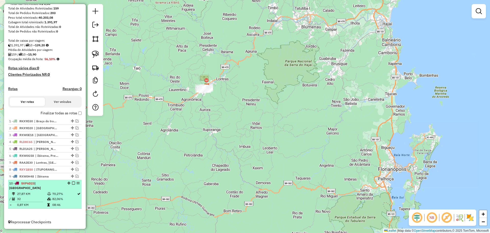
click at [72, 184] on em at bounding box center [73, 182] width 3 height 3
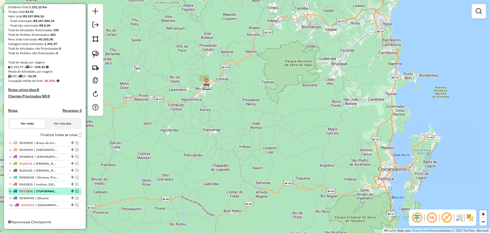
scroll to position [56, 0]
click at [76, 191] on em at bounding box center [77, 190] width 3 height 3
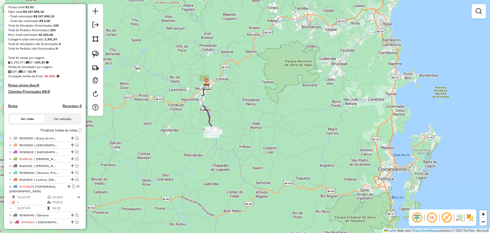
scroll to position [73, 0]
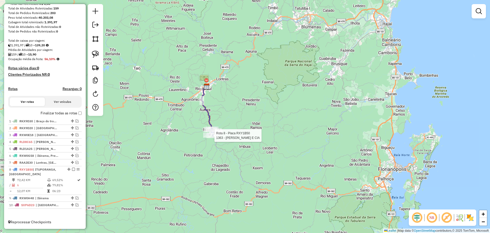
select select "*********"
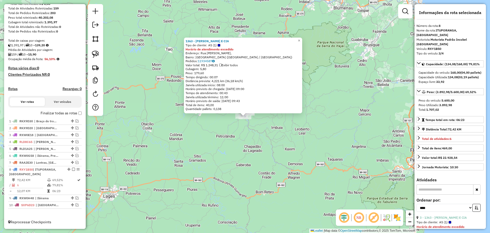
scroll to position [78, 0]
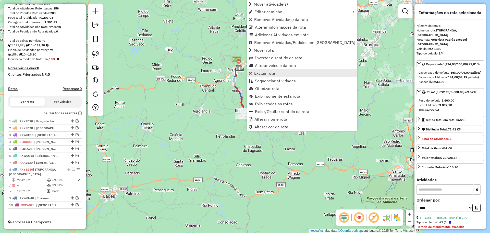
click at [262, 74] on span "Excluir rota" at bounding box center [264, 73] width 21 height 4
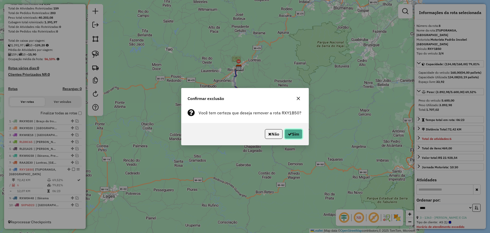
click at [297, 133] on button "Sim" at bounding box center [294, 134] width 18 height 10
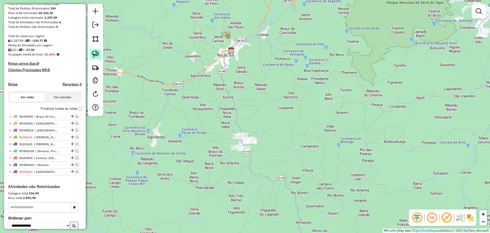
click at [96, 51] on img at bounding box center [95, 54] width 7 height 7
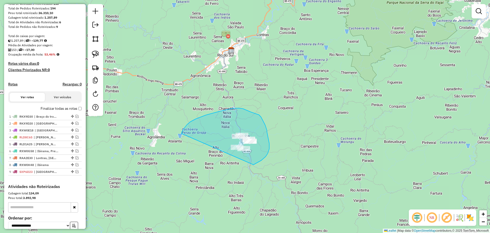
drag, startPoint x: 181, startPoint y: 133, endPoint x: 253, endPoint y: 164, distance: 78.0
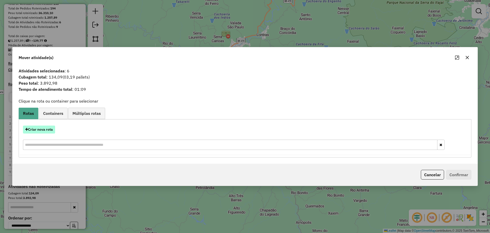
click at [47, 127] on button "Criar nova rota" at bounding box center [39, 129] width 32 height 8
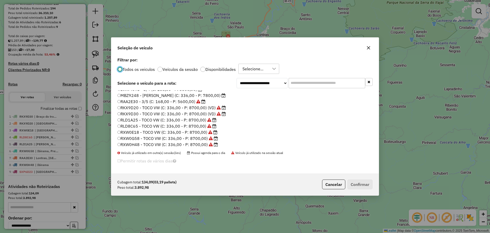
scroll to position [48, 0]
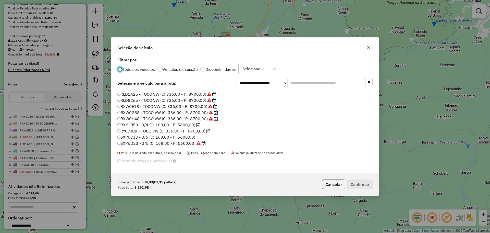
click at [135, 124] on label "RXY1B50 - 3/4 (C: 168,00 - P: 5600,00)" at bounding box center [158, 124] width 83 height 6
drag, startPoint x: 365, startPoint y: 183, endPoint x: 362, endPoint y: 182, distance: 2.6
click at [364, 183] on button "Confirmar" at bounding box center [359, 184] width 25 height 10
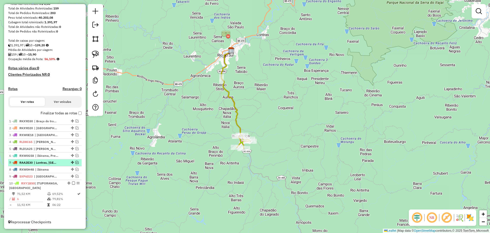
click at [72, 183] on em at bounding box center [73, 182] width 3 height 3
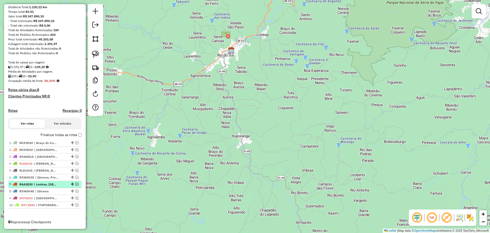
scroll to position [56, 0]
click at [76, 183] on em at bounding box center [77, 183] width 3 height 3
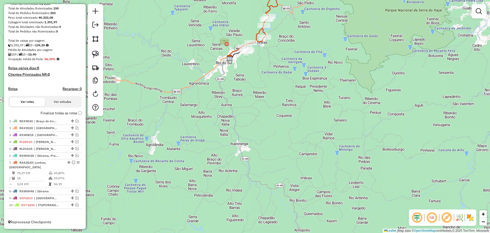
drag, startPoint x: 275, startPoint y: 74, endPoint x: 261, endPoint y: 145, distance: 72.8
click at [262, 144] on div "Janela de atendimento Grade de atendimento Capacidade Transportadoras Veículos …" at bounding box center [245, 116] width 490 height 233
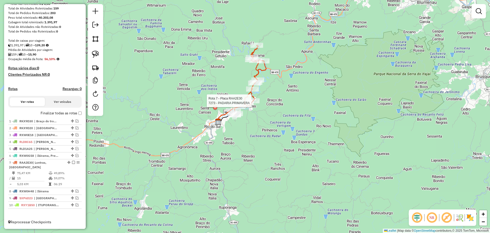
select select "*********"
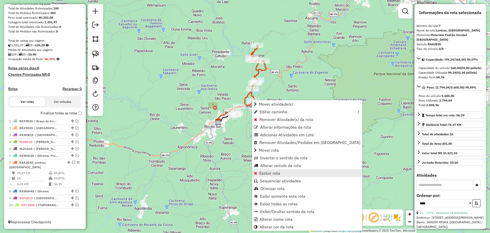
click at [280, 173] on span "Excluir rota" at bounding box center [269, 173] width 21 height 4
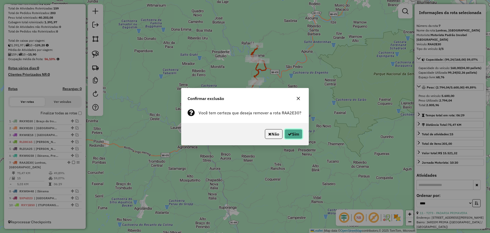
click at [296, 135] on button "Sim" at bounding box center [294, 134] width 18 height 10
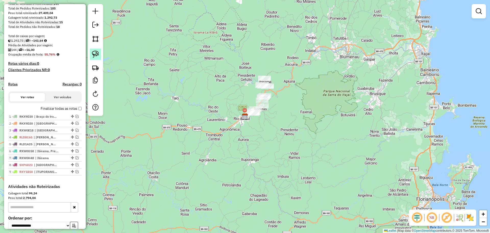
click at [95, 54] on img at bounding box center [95, 54] width 7 height 7
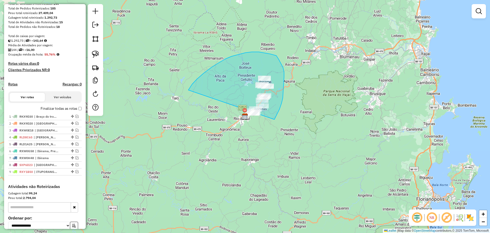
drag, startPoint x: 232, startPoint y: 56, endPoint x: 261, endPoint y: 135, distance: 84.4
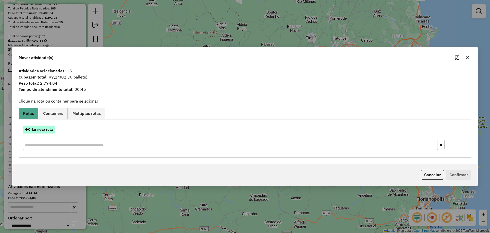
click at [47, 128] on button "Criar nova rota" at bounding box center [39, 129] width 32 height 8
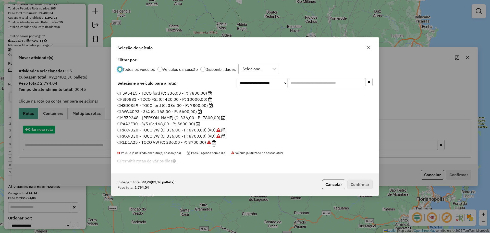
scroll to position [3, 2]
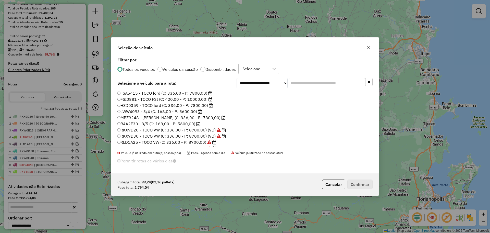
click at [123, 123] on label "RAA2E30 - 3/5 (C: 168,00 - P: 5600,00)" at bounding box center [158, 123] width 83 height 6
click at [356, 183] on button "Confirmar" at bounding box center [359, 184] width 25 height 10
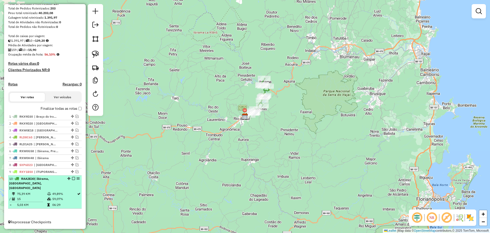
click at [72, 180] on em at bounding box center [73, 178] width 3 height 3
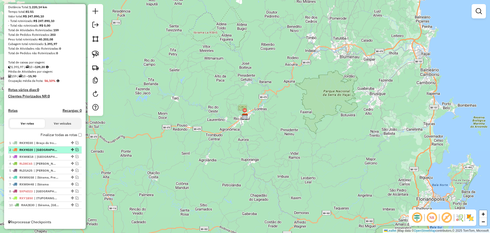
click at [77, 150] on em at bounding box center [77, 149] width 3 height 3
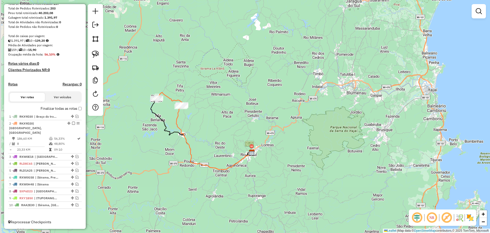
drag, startPoint x: 196, startPoint y: 104, endPoint x: 200, endPoint y: 128, distance: 23.6
click at [200, 129] on div "Janela de atendimento Grade de atendimento Capacidade Transportadoras Veículos …" at bounding box center [245, 116] width 490 height 233
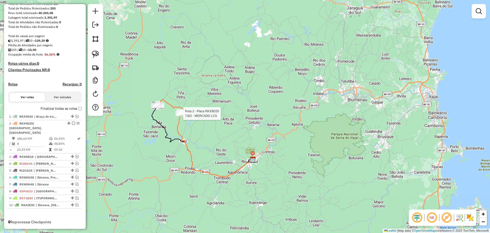
select select "*********"
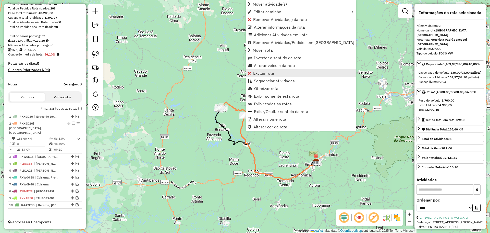
click at [262, 73] on span "Excluir rota" at bounding box center [263, 73] width 21 height 4
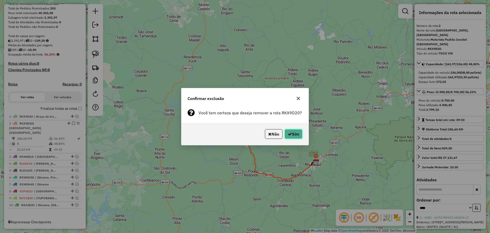
click at [291, 135] on button "Sim" at bounding box center [294, 134] width 18 height 10
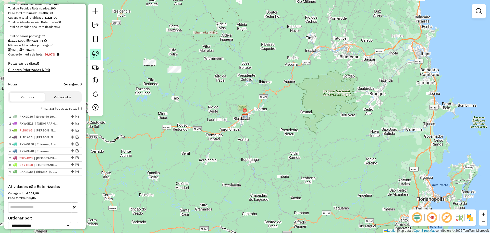
click at [96, 53] on img at bounding box center [95, 54] width 7 height 7
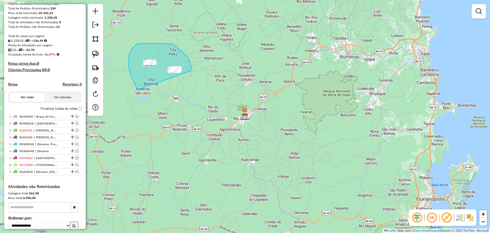
drag, startPoint x: 131, startPoint y: 76, endPoint x: 193, endPoint y: 71, distance: 61.7
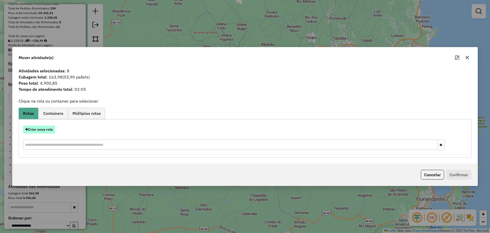
click at [47, 128] on button "Criar nova rota" at bounding box center [39, 129] width 32 height 8
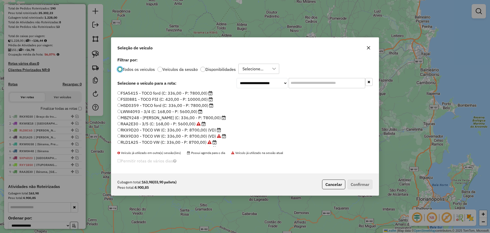
scroll to position [3, 2]
click at [138, 128] on label "RKX9D20 - TOCO VW (C: 336,00 - P: 8700,00) (VD)" at bounding box center [169, 130] width 104 height 6
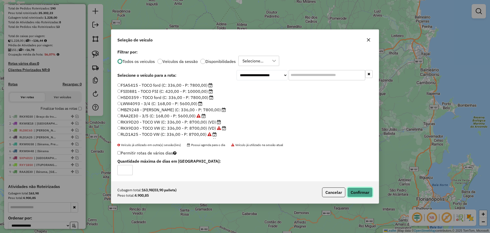
click at [361, 190] on button "Confirmar" at bounding box center [359, 192] width 25 height 10
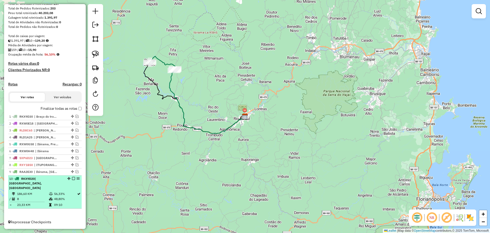
click at [72, 180] on em at bounding box center [73, 178] width 3 height 3
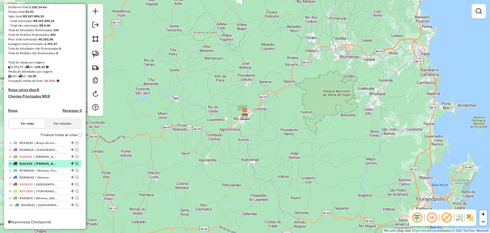
click at [76, 162] on em at bounding box center [77, 163] width 3 height 3
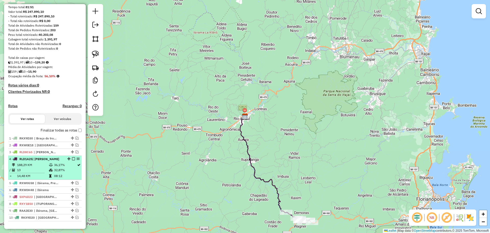
scroll to position [73, 0]
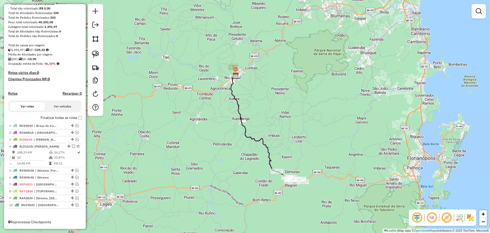
drag, startPoint x: 333, startPoint y: 164, endPoint x: 319, endPoint y: 143, distance: 25.4
click at [328, 150] on div "Janela de atendimento Grade de atendimento Capacidade Transportadoras Veículos …" at bounding box center [245, 116] width 490 height 233
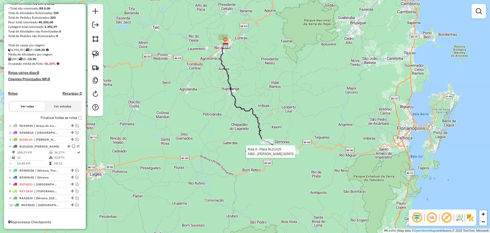
select select "*********"
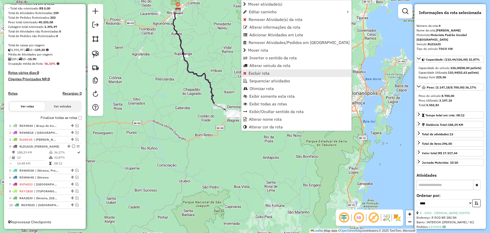
click at [264, 72] on span "Excluir rota" at bounding box center [259, 73] width 21 height 4
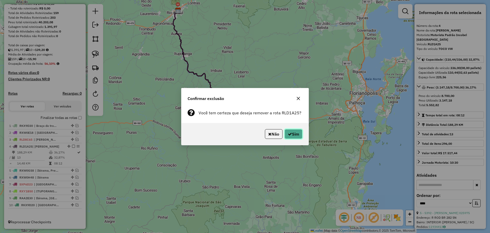
click at [290, 132] on icon "button" at bounding box center [290, 134] width 4 height 4
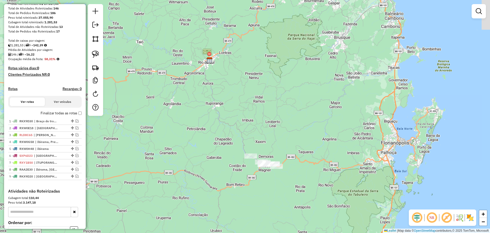
scroll to position [78, 0]
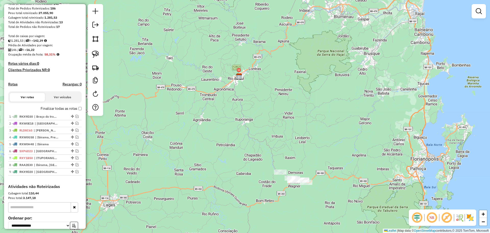
drag, startPoint x: 248, startPoint y: 169, endPoint x: 233, endPoint y: 112, distance: 59.1
click at [239, 116] on div "Janela de atendimento Grade de atendimento Capacidade Transportadoras Veículos …" at bounding box center [245, 116] width 490 height 233
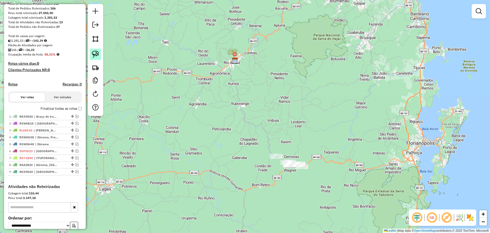
click at [96, 55] on img at bounding box center [95, 54] width 7 height 7
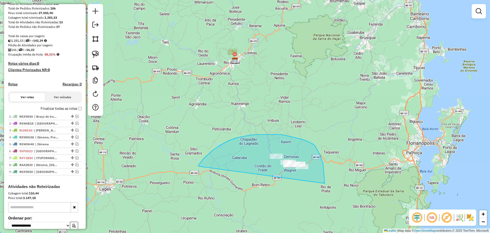
drag, startPoint x: 220, startPoint y: 145, endPoint x: 324, endPoint y: 196, distance: 116.1
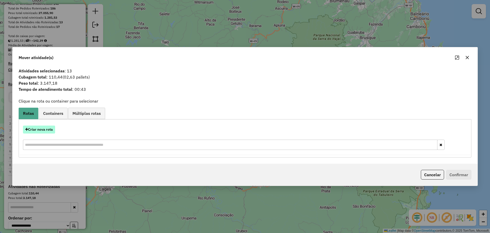
click at [44, 129] on button "Criar nova rota" at bounding box center [39, 129] width 32 height 8
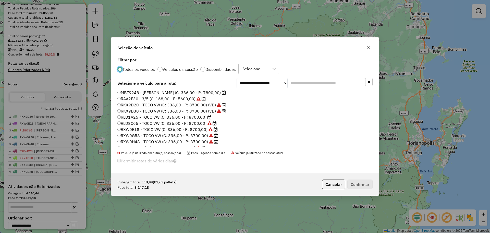
scroll to position [48, 0]
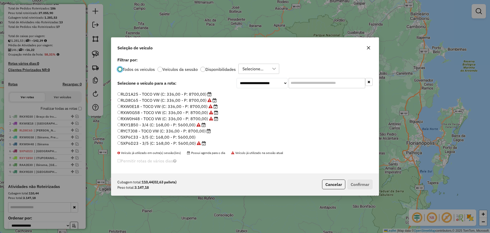
click at [128, 94] on label "RLD1A25 - TOCO VW (C: 336,00 - P: 8700,00)" at bounding box center [164, 94] width 94 height 6
click at [362, 182] on button "Confirmar" at bounding box center [359, 184] width 25 height 10
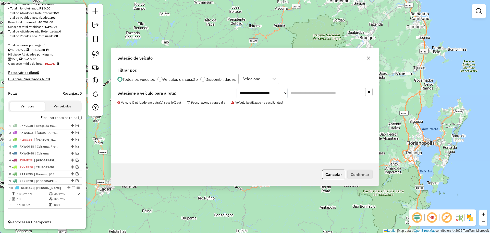
scroll to position [73, 0]
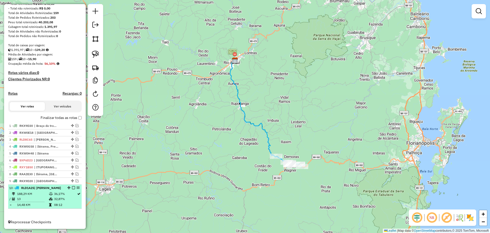
click at [72, 188] on em at bounding box center [73, 187] width 3 height 3
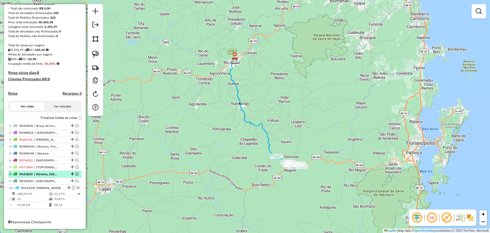
scroll to position [56, 0]
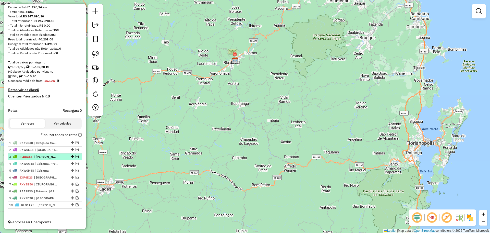
click at [76, 155] on em at bounding box center [77, 156] width 3 height 3
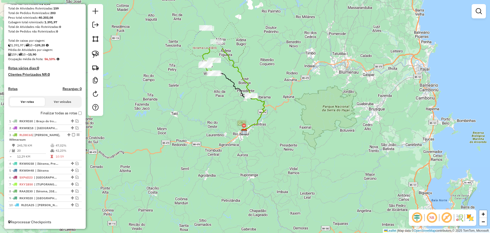
drag, startPoint x: 193, startPoint y: 65, endPoint x: 209, endPoint y: 136, distance: 72.0
click at [209, 135] on div "Janela de atendimento Grade de atendimento Capacidade Transportadoras Veículos …" at bounding box center [245, 116] width 490 height 233
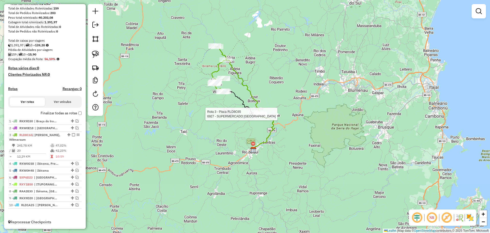
select select "*********"
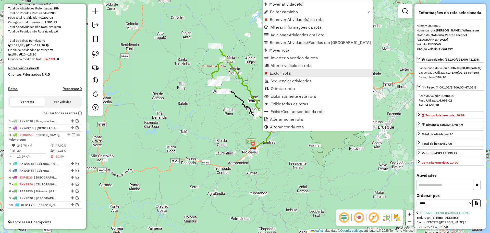
click at [288, 74] on span "Excluir rota" at bounding box center [280, 73] width 21 height 4
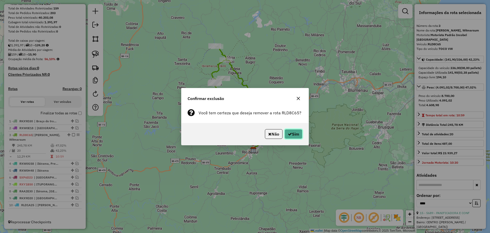
click at [293, 135] on button "Sim" at bounding box center [294, 134] width 18 height 10
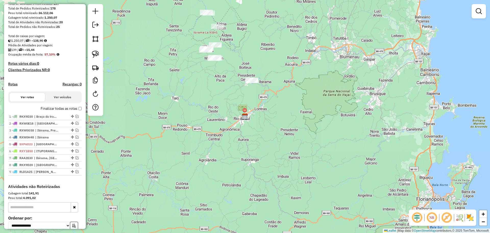
drag, startPoint x: 169, startPoint y: 71, endPoint x: 175, endPoint y: 96, distance: 25.5
click at [175, 96] on div "Janela de atendimento Grade de atendimento Capacidade Transportadoras Veículos …" at bounding box center [245, 116] width 490 height 233
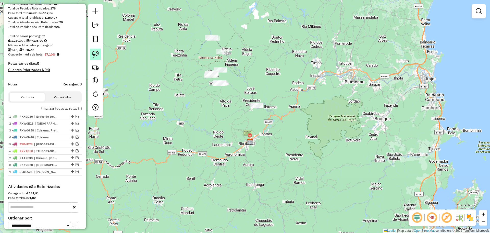
click at [95, 51] on img at bounding box center [95, 54] width 7 height 7
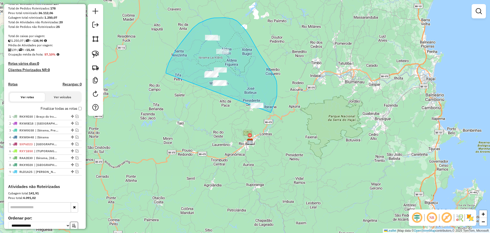
drag, startPoint x: 166, startPoint y: 72, endPoint x: 249, endPoint y: 129, distance: 101.2
click at [249, 129] on div "Janela de atendimento Grade de atendimento Capacidade Transportadoras Veículos …" at bounding box center [245, 116] width 490 height 233
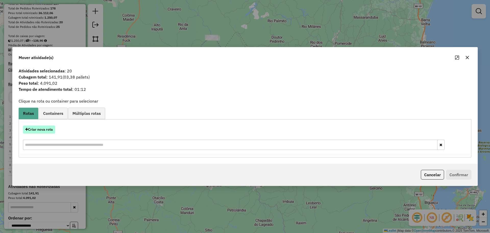
click at [44, 129] on button "Criar nova rota" at bounding box center [39, 129] width 32 height 8
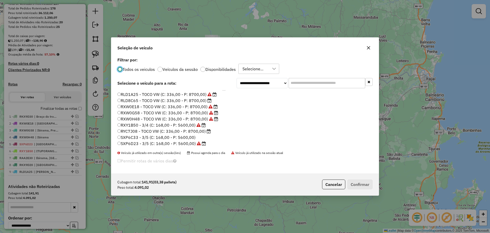
scroll to position [48, 0]
click at [128, 100] on label "RLD8C65 - TOCO VW (C: 336,00 - P: 8700,00)" at bounding box center [164, 100] width 94 height 6
click at [353, 183] on button "Confirmar" at bounding box center [359, 184] width 25 height 10
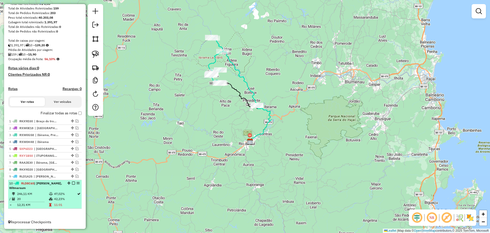
click at [72, 183] on em at bounding box center [73, 182] width 3 height 3
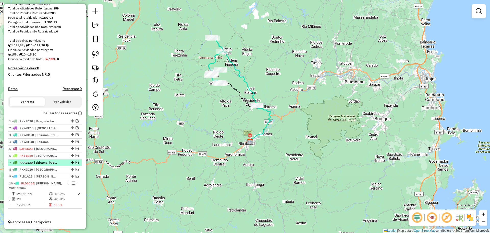
scroll to position [56, 0]
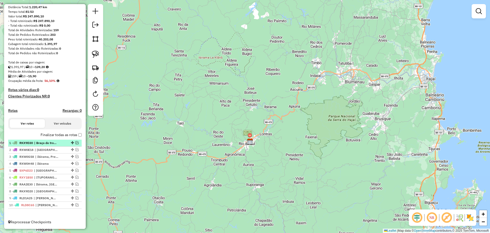
click at [76, 143] on em at bounding box center [77, 142] width 3 height 3
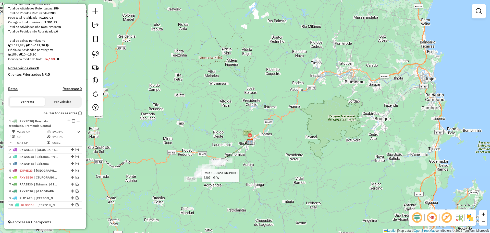
select select "*********"
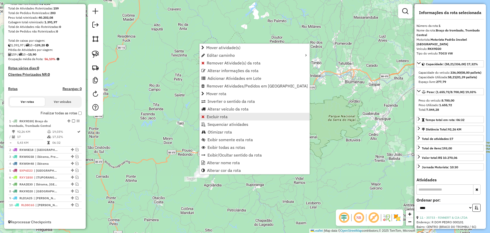
click at [219, 117] on span "Excluir rota" at bounding box center [217, 116] width 21 height 4
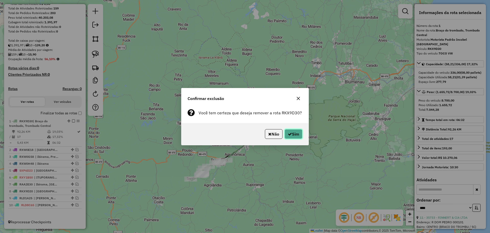
click at [291, 134] on button "Sim" at bounding box center [294, 134] width 18 height 10
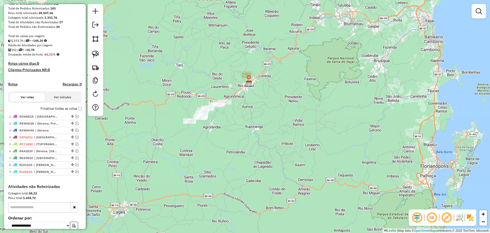
drag, startPoint x: 266, startPoint y: 158, endPoint x: 252, endPoint y: 146, distance: 17.6
click at [267, 156] on div "Janela de atendimento Grade de atendimento Capacidade Transportadoras Veículos …" at bounding box center [245, 116] width 490 height 233
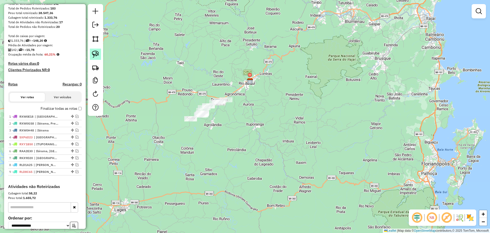
click at [97, 53] on img at bounding box center [95, 54] width 7 height 7
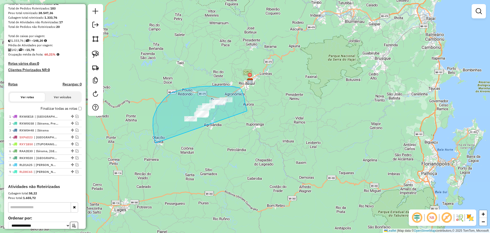
drag, startPoint x: 153, startPoint y: 130, endPoint x: 247, endPoint y: 111, distance: 95.8
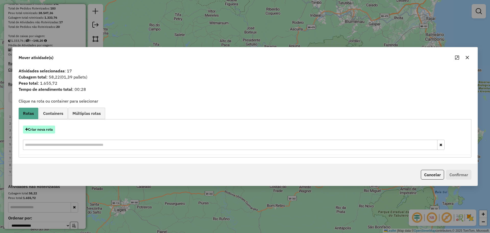
click at [50, 129] on button "Criar nova rota" at bounding box center [39, 129] width 32 height 8
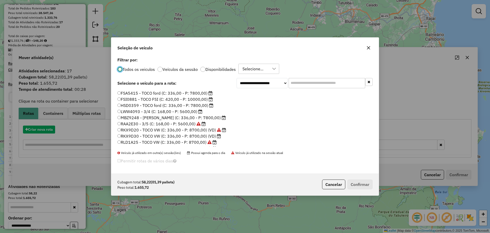
scroll to position [3, 2]
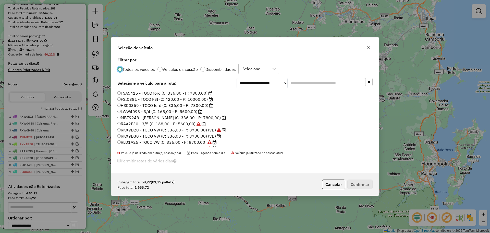
click at [135, 137] on label "RKX9D30 - TOCO VW (C: 336,00 - P: 8700,00) (VD)" at bounding box center [169, 136] width 104 height 6
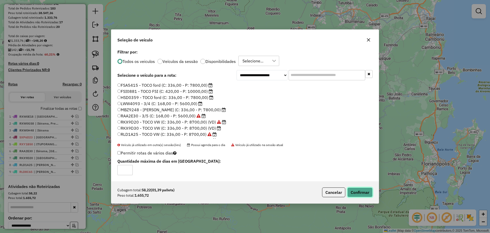
click at [363, 194] on button "Confirmar" at bounding box center [359, 192] width 25 height 10
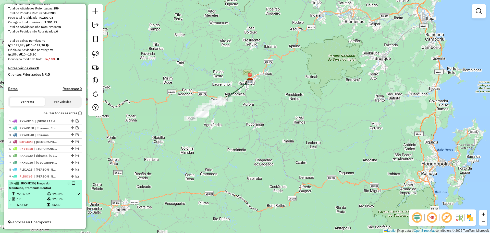
click at [72, 182] on em at bounding box center [73, 182] width 3 height 3
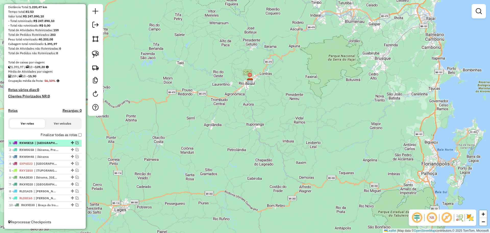
click at [76, 142] on em at bounding box center [77, 142] width 3 height 3
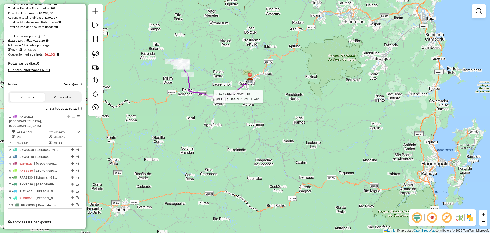
select select "*********"
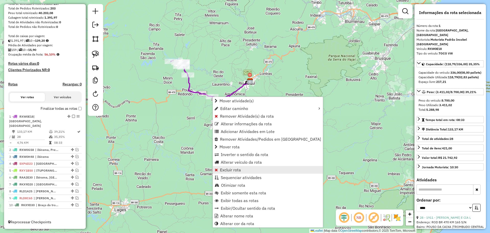
click at [233, 168] on span "Excluir rota" at bounding box center [230, 169] width 21 height 4
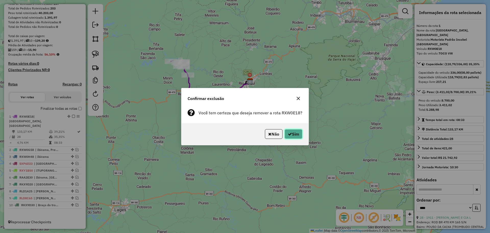
click at [292, 135] on button "Sim" at bounding box center [294, 134] width 18 height 10
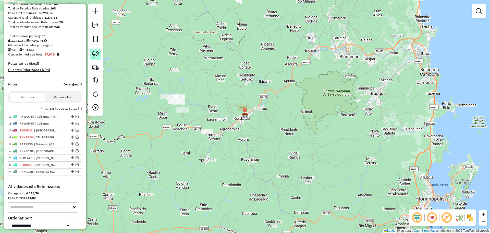
click at [96, 53] on img at bounding box center [95, 54] width 7 height 7
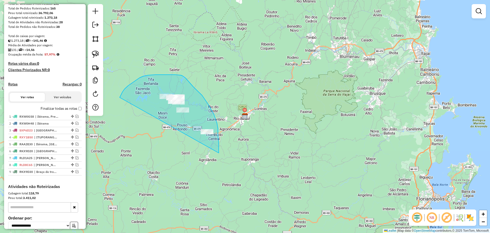
drag, startPoint x: 123, startPoint y: 92, endPoint x: 219, endPoint y: 153, distance: 113.9
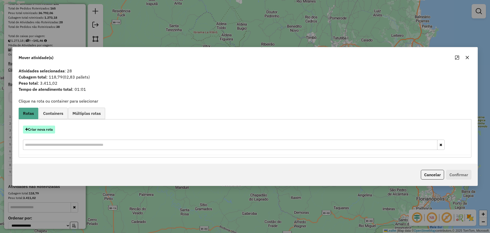
click at [48, 130] on button "Criar nova rota" at bounding box center [39, 129] width 32 height 8
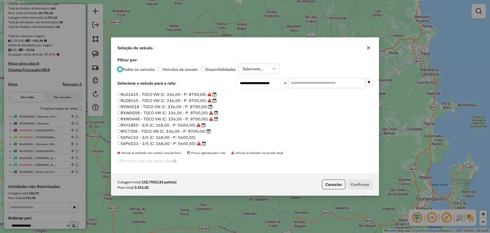
scroll to position [48, 0]
click at [137, 107] on label "RXW0E18 - TOCO VW (C: 336,00 - P: 8700,00)" at bounding box center [164, 106] width 95 height 6
click at [358, 182] on button "Confirmar" at bounding box center [359, 184] width 25 height 10
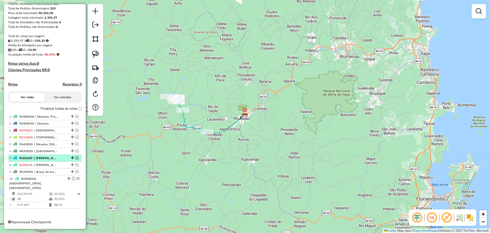
click at [72, 180] on em at bounding box center [73, 178] width 3 height 3
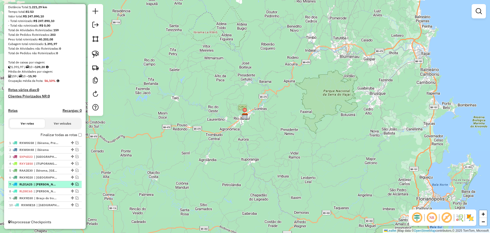
scroll to position [56, 0]
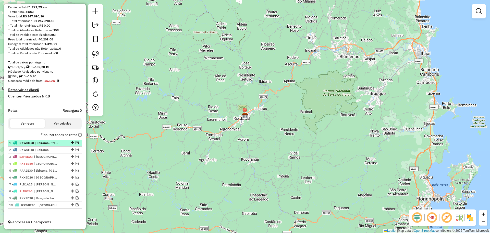
click at [76, 140] on div "1 - RXW0G58 | Ibirama, Presidente [PERSON_NAME]" at bounding box center [44, 142] width 71 height 5
select select "*********"
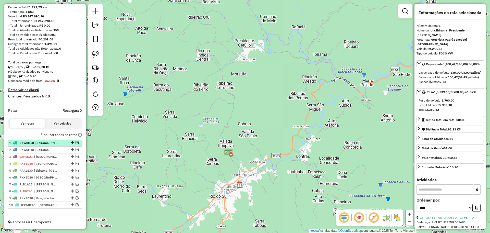
click at [76, 143] on em at bounding box center [77, 142] width 3 height 3
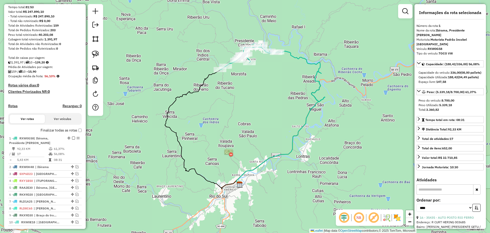
scroll to position [78, 0]
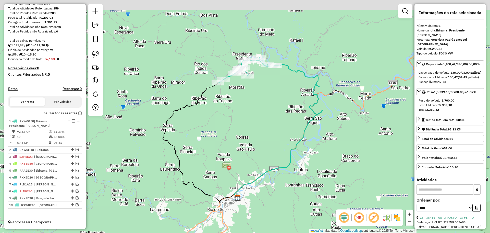
drag, startPoint x: 263, startPoint y: 104, endPoint x: 250, endPoint y: 144, distance: 42.8
click at [253, 153] on div "Janela de atendimento Grade de atendimento Capacidade Transportadoras Veículos …" at bounding box center [245, 116] width 490 height 233
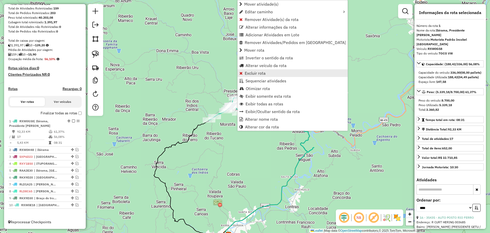
click at [255, 75] on span "Excluir rota" at bounding box center [255, 73] width 21 height 4
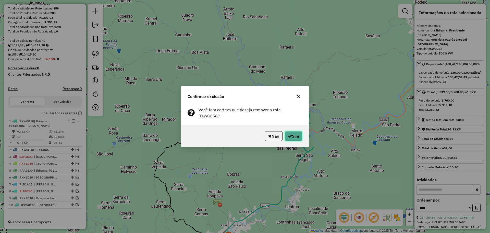
click at [294, 132] on button "Sim" at bounding box center [294, 136] width 18 height 10
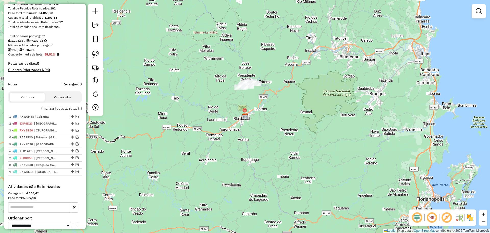
drag, startPoint x: 92, startPoint y: 54, endPoint x: 122, endPoint y: 72, distance: 35.8
click at [92, 53] on img at bounding box center [95, 54] width 7 height 7
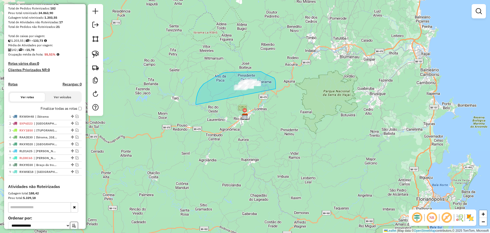
drag, startPoint x: 196, startPoint y: 104, endPoint x: 276, endPoint y: 92, distance: 80.6
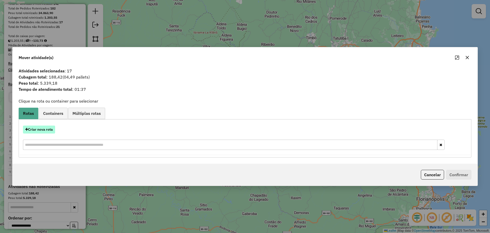
click at [47, 128] on button "Criar nova rota" at bounding box center [39, 129] width 32 height 8
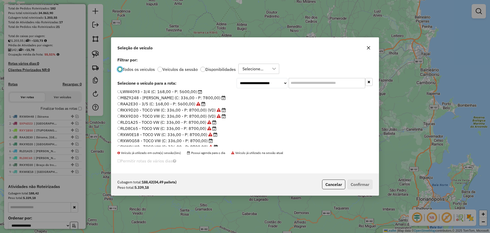
scroll to position [48, 0]
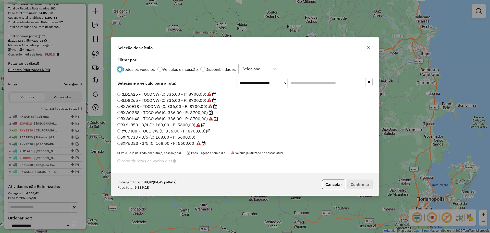
click at [137, 112] on label "RXW0G58 - TOCO VW (C: 336,00 - P: 8700,00)" at bounding box center [164, 112] width 95 height 6
click at [363, 185] on button "Confirmar" at bounding box center [359, 184] width 25 height 10
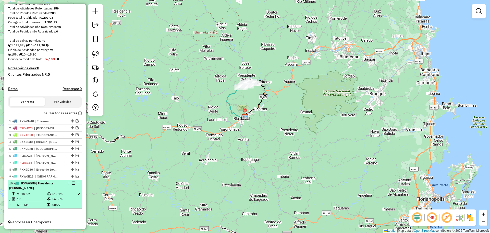
click at [72, 183] on em at bounding box center [73, 182] width 3 height 3
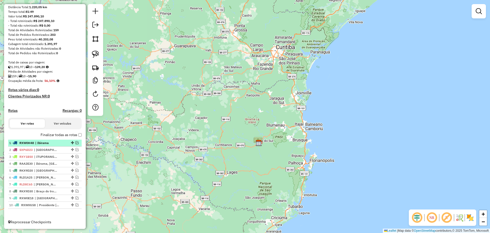
click at [76, 142] on em at bounding box center [77, 142] width 3 height 3
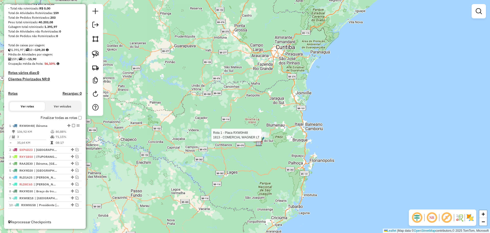
select select "*********"
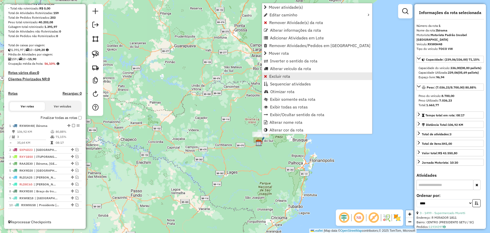
click at [289, 76] on span "Excluir rota" at bounding box center [279, 76] width 21 height 4
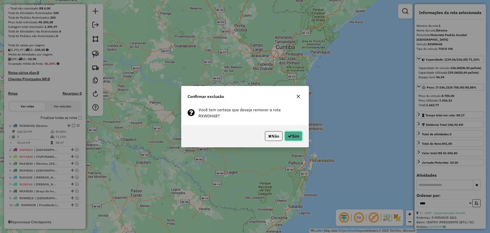
drag, startPoint x: 297, startPoint y: 133, endPoint x: 293, endPoint y: 135, distance: 4.0
click at [296, 133] on button "Sim" at bounding box center [294, 136] width 18 height 10
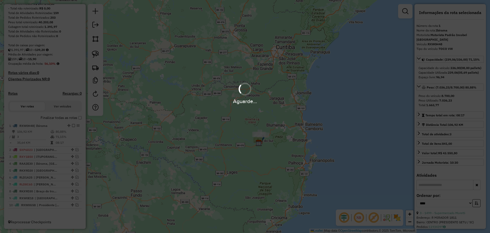
scroll to position [78, 0]
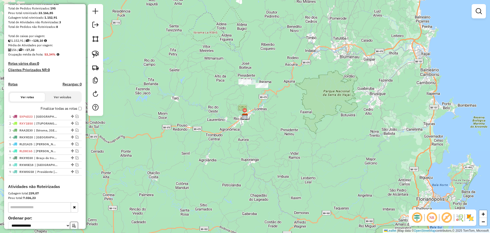
drag, startPoint x: 96, startPoint y: 53, endPoint x: 141, endPoint y: 84, distance: 54.9
click at [96, 53] on img at bounding box center [95, 54] width 7 height 7
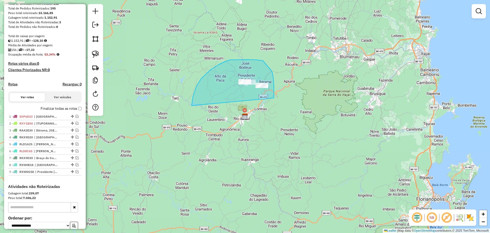
drag, startPoint x: 192, startPoint y: 105, endPoint x: 274, endPoint y: 98, distance: 82.5
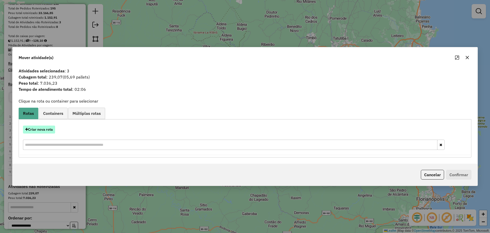
click at [47, 129] on button "Criar nova rota" at bounding box center [39, 129] width 32 height 8
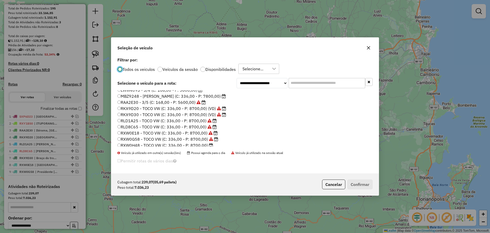
scroll to position [48, 0]
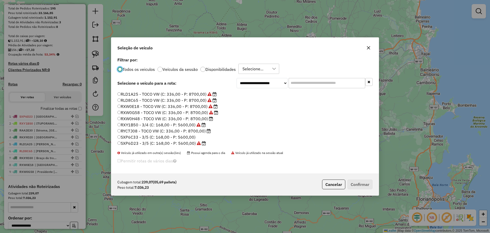
click at [138, 117] on label "RXW0H48 - TOCO VW (C: 336,00 - P: 8700,00)" at bounding box center [165, 118] width 96 height 6
click at [360, 181] on button "Confirmar" at bounding box center [359, 184] width 25 height 10
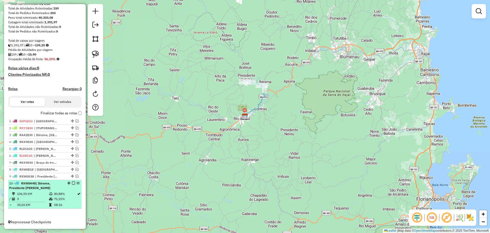
click at [72, 181] on em at bounding box center [73, 182] width 3 height 3
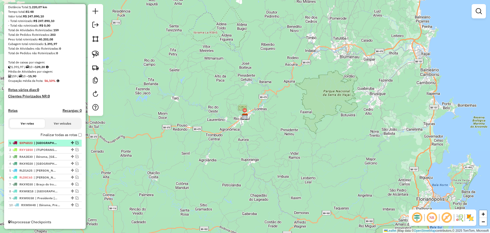
click at [76, 141] on em at bounding box center [77, 142] width 3 height 3
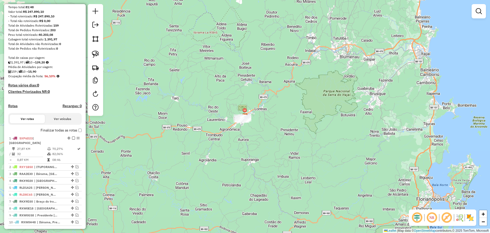
scroll to position [73, 0]
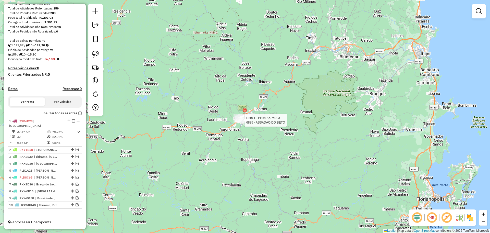
select select "*********"
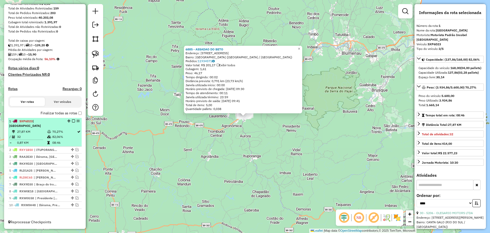
click at [72, 122] on em at bounding box center [73, 120] width 3 height 3
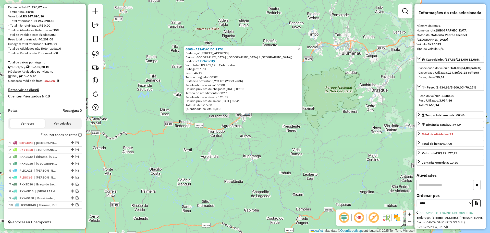
scroll to position [56, 0]
click at [76, 150] on em at bounding box center [77, 149] width 3 height 3
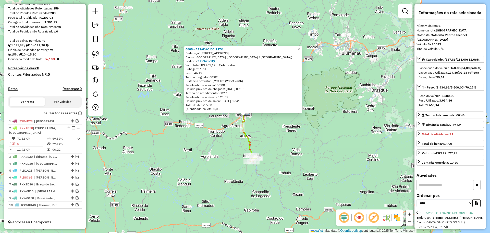
click at [171, 164] on div "6885 - ASSADAO DO [PERSON_NAME]: [STREET_ADDRESS] Pedidos: 11934571 Valor total…" at bounding box center [245, 116] width 490 height 233
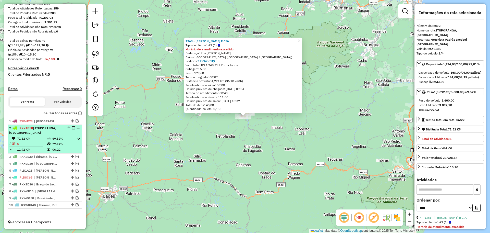
click at [72, 127] on em at bounding box center [73, 127] width 3 height 3
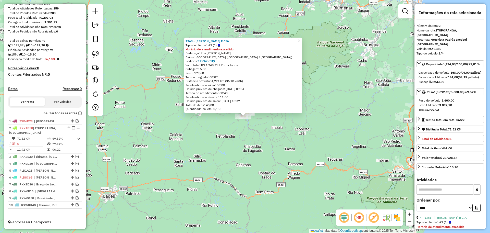
scroll to position [56, 0]
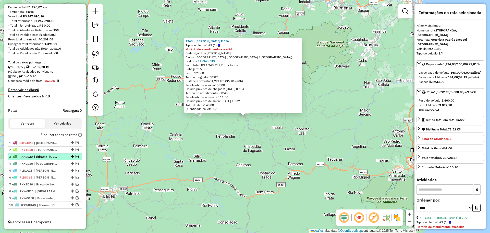
click at [76, 156] on em at bounding box center [77, 156] width 3 height 3
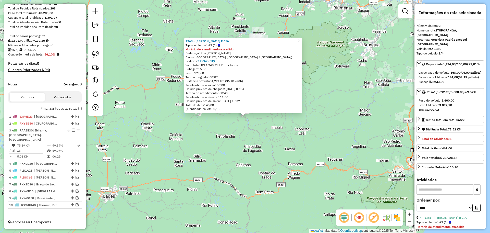
click at [196, 160] on div "1363 - [PERSON_NAME] E CIA Tipo de cliente: AS (1) Horário de atendimento exced…" at bounding box center [245, 116] width 490 height 233
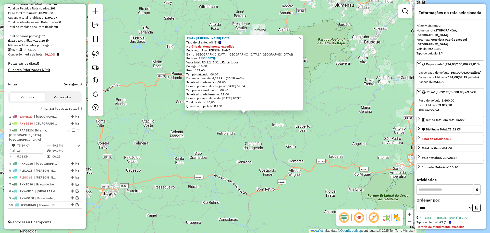
click at [276, 156] on div "1363 - [PERSON_NAME] E CIA Tipo de cliente: AS (1) Horário de atendimento exced…" at bounding box center [245, 116] width 490 height 233
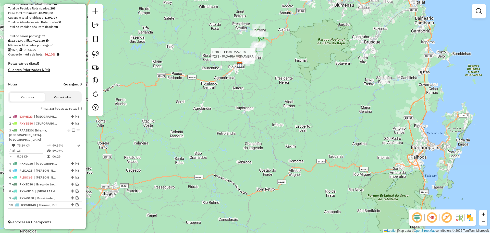
select select "*********"
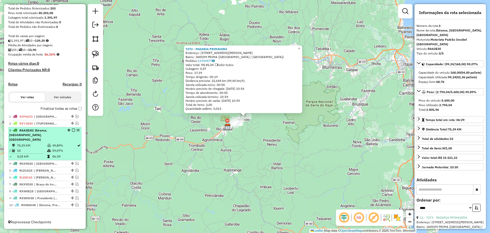
click at [72, 131] on em at bounding box center [73, 129] width 3 height 3
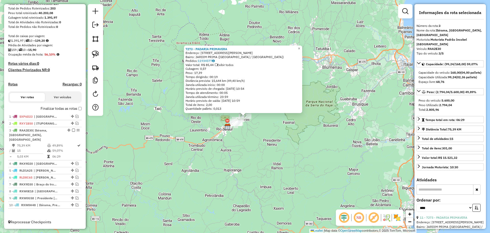
scroll to position [56, 0]
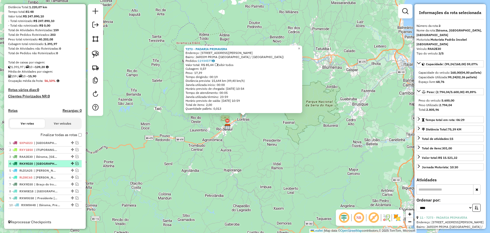
click at [76, 163] on em at bounding box center [77, 163] width 3 height 3
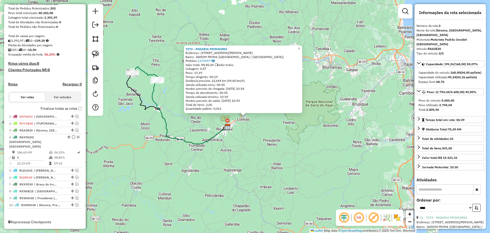
click at [123, 151] on div "7273 - PADARIA PRIMAVERA Endereço: [STREET_ADDRESS][PERSON_NAME] ([GEOGRAPHIC_D…" at bounding box center [245, 116] width 490 height 233
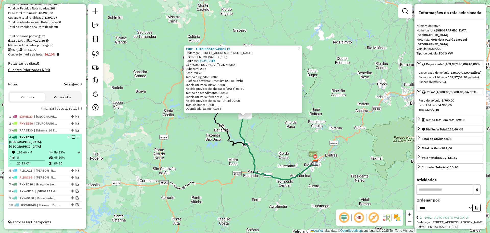
click at [72, 138] on em at bounding box center [73, 136] width 3 height 3
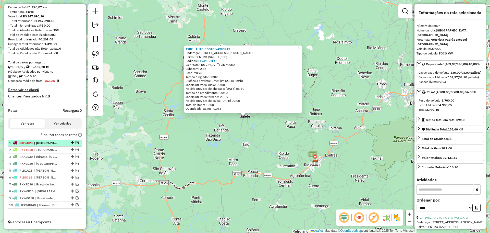
scroll to position [56, 0]
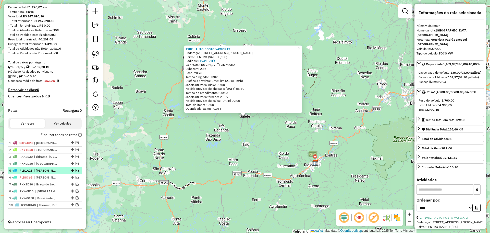
click at [76, 170] on em at bounding box center [77, 169] width 3 height 3
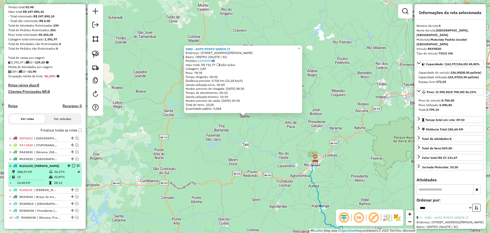
scroll to position [73, 0]
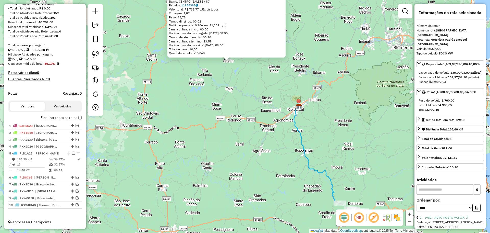
drag, startPoint x: 268, startPoint y: 205, endPoint x: 262, endPoint y: 126, distance: 79.7
click at [240, 115] on div "1982 - AUTO POSTO VASICK LT Endereço: R [PERSON_NAME] 392 Bairro: CENTRO (SALET…" at bounding box center [245, 116] width 490 height 233
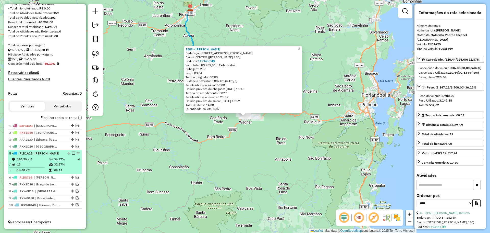
click at [72, 153] on em at bounding box center [73, 152] width 3 height 3
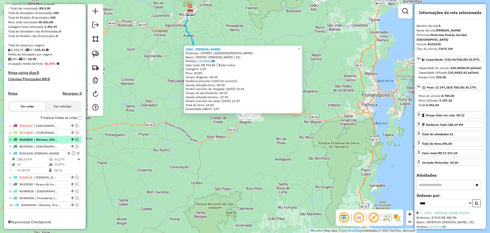
scroll to position [56, 0]
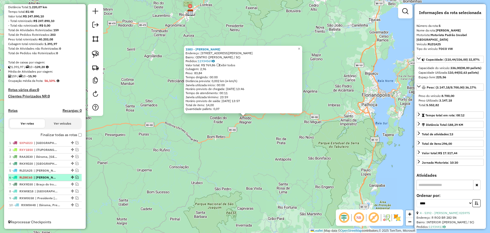
click at [76, 177] on em at bounding box center [77, 176] width 3 height 3
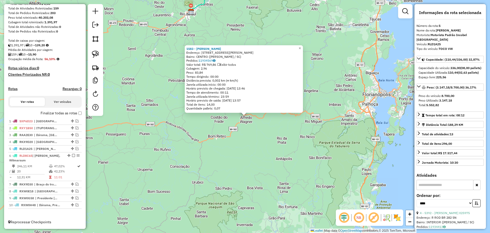
click at [166, 169] on div "1583 - [PERSON_NAME]: [STREET_ADDRESS][PERSON_NAME] Bairro: CENTRO ([PERSON_NAM…" at bounding box center [245, 116] width 490 height 233
click at [243, 148] on div "1583 - [PERSON_NAME]: [STREET_ADDRESS][PERSON_NAME] Bairro: CENTRO ([PERSON_NAM…" at bounding box center [245, 116] width 490 height 233
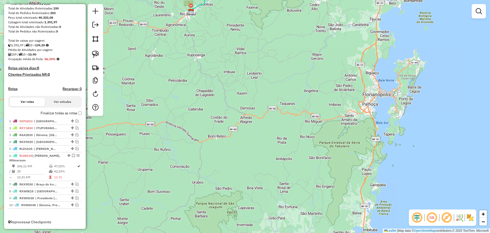
drag, startPoint x: 265, startPoint y: 113, endPoint x: 260, endPoint y: 183, distance: 69.8
click at [260, 183] on div "Janela de atendimento Grade de atendimento Capacidade Transportadoras Veículos …" at bounding box center [245, 116] width 490 height 233
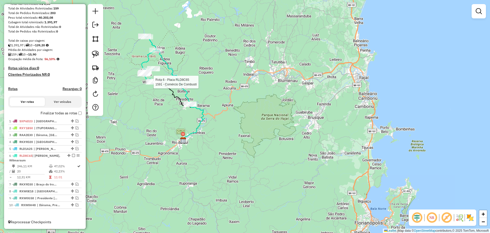
select select "*********"
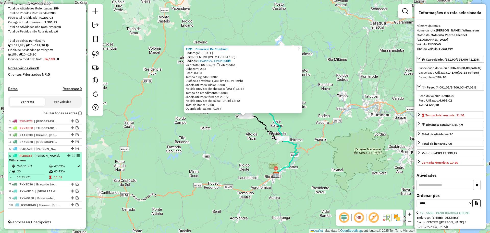
click at [72, 155] on em at bounding box center [73, 155] width 3 height 3
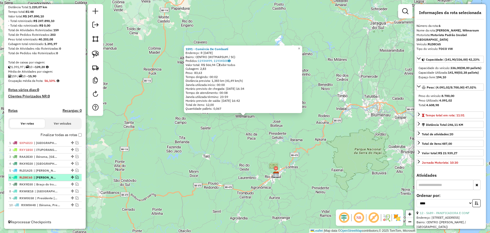
scroll to position [56, 0]
click at [76, 184] on em at bounding box center [77, 183] width 3 height 3
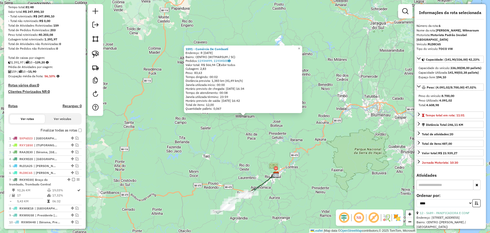
scroll to position [78, 0]
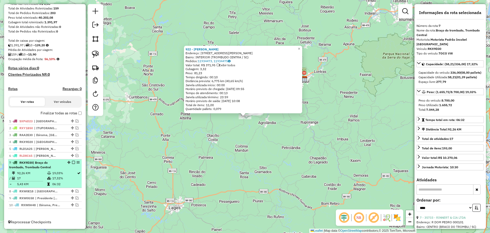
click at [72, 162] on em at bounding box center [73, 162] width 3 height 3
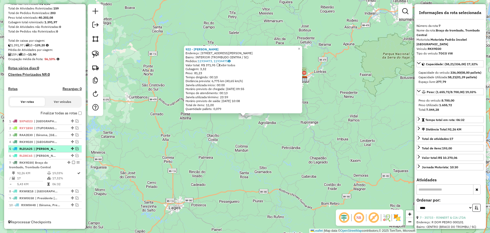
scroll to position [56, 0]
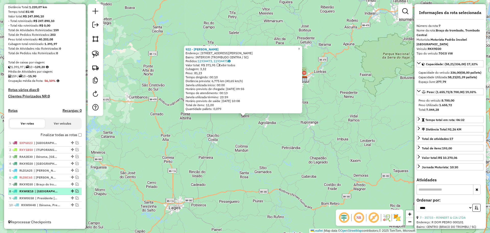
click at [76, 190] on em at bounding box center [77, 190] width 3 height 3
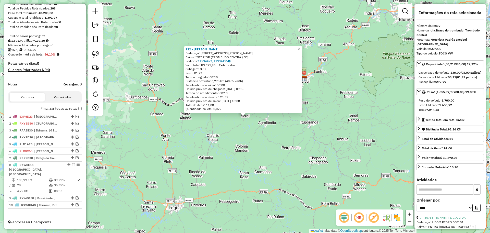
click at [140, 177] on div "922 - [PERSON_NAME] Endereço: [STREET_ADDRESS][PERSON_NAME] Bairro: INTERIOR (T…" at bounding box center [245, 116] width 490 height 233
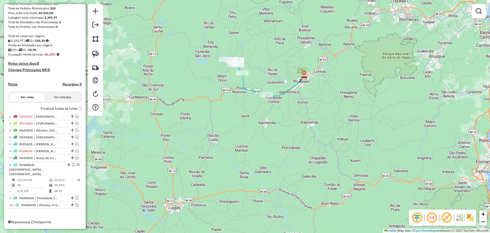
drag, startPoint x: 142, startPoint y: 172, endPoint x: 213, endPoint y: 179, distance: 71.3
click at [213, 179] on div "Janela de atendimento Grade de atendimento Capacidade Transportadoras Veículos …" at bounding box center [245, 116] width 490 height 233
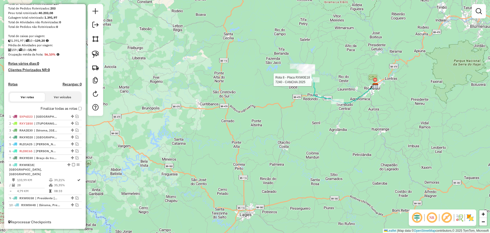
select select "*********"
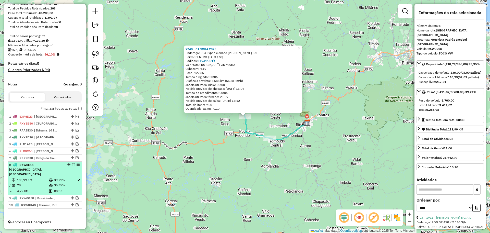
click at [72, 166] on em at bounding box center [73, 164] width 3 height 3
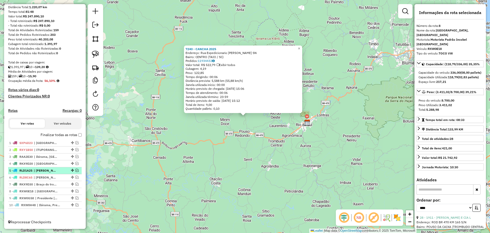
scroll to position [56, 0]
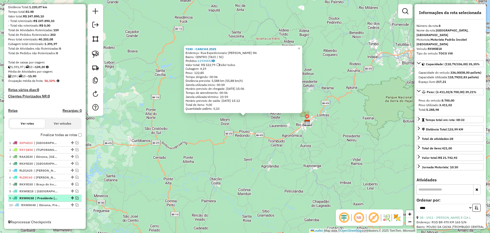
click at [76, 198] on em at bounding box center [77, 197] width 3 height 3
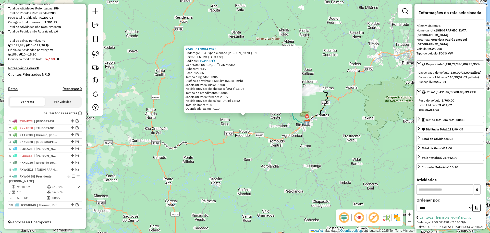
click at [241, 187] on div "7240 - CANCHA 2025 Endereço: Rua Expedicionario [PERSON_NAME] SN Bairro: CENTRO…" at bounding box center [245, 116] width 490 height 233
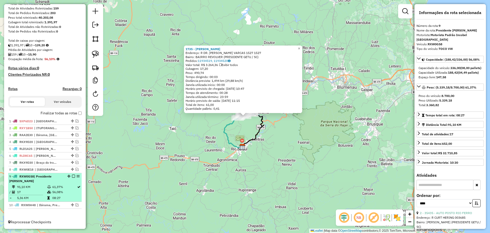
click at [73, 176] on em at bounding box center [73, 175] width 3 height 3
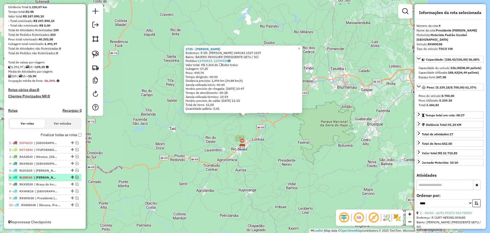
scroll to position [56, 0]
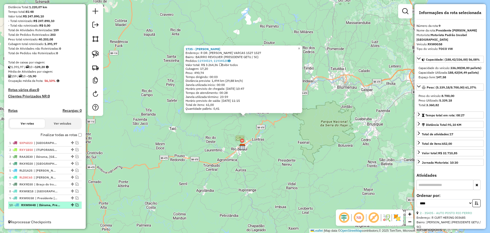
click at [76, 205] on em at bounding box center [77, 204] width 3 height 3
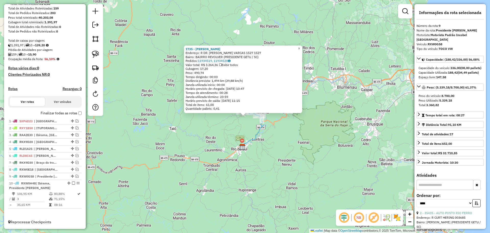
drag, startPoint x: 209, startPoint y: 175, endPoint x: 205, endPoint y: 173, distance: 4.0
click at [209, 175] on div "1735 - [PERSON_NAME]: R DR. GETULIO VARCAS 1527 1527 Bairro: BAIRRO REVOLVER (P…" at bounding box center [245, 116] width 490 height 233
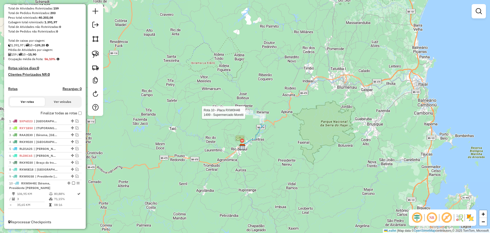
select select "*********"
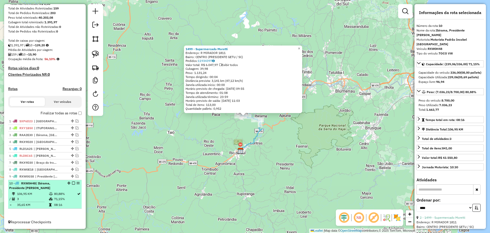
click at [72, 183] on em at bounding box center [73, 182] width 3 height 3
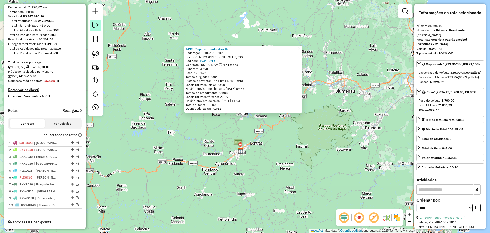
click at [95, 24] on em at bounding box center [95, 25] width 6 height 6
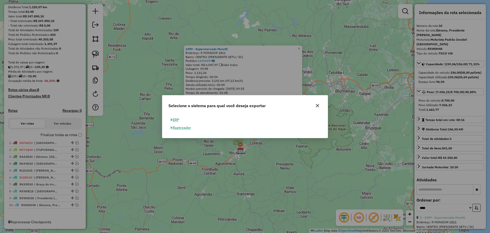
click at [177, 119] on button "ERP" at bounding box center [174, 120] width 13 height 8
select select "**"
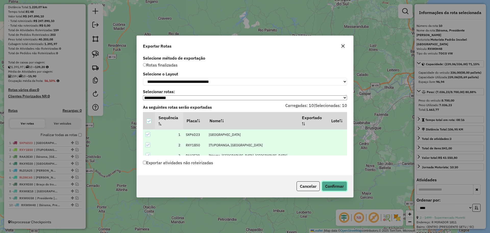
click at [340, 185] on button "Confirmar" at bounding box center [334, 186] width 25 height 10
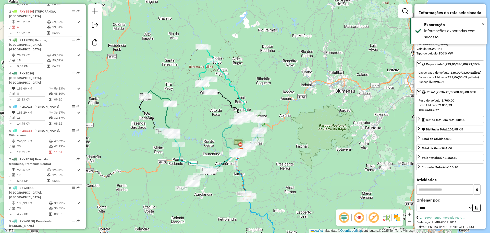
scroll to position [256, 0]
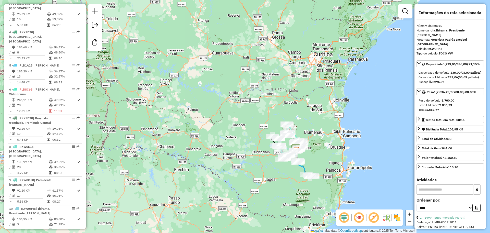
drag, startPoint x: 340, startPoint y: 166, endPoint x: 221, endPoint y: 135, distance: 123.1
click at [221, 135] on div "Janela de atendimento Grade de atendimento Capacidade Transportadoras Veículos …" at bounding box center [245, 116] width 490 height 233
